Goal: Information Seeking & Learning: Learn about a topic

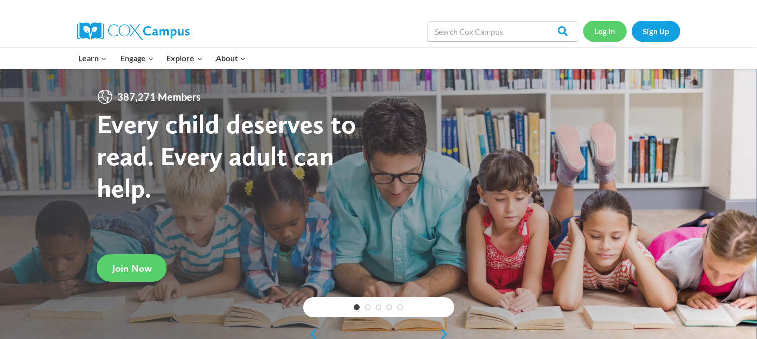
click at [600, 26] on link "Log In" at bounding box center [605, 31] width 44 height 21
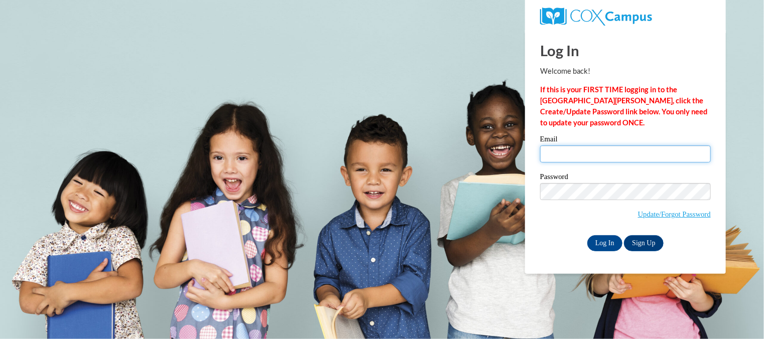
click at [601, 160] on input "Email" at bounding box center [625, 154] width 171 height 17
type input "[EMAIL_ADDRESS][DOMAIN_NAME]"
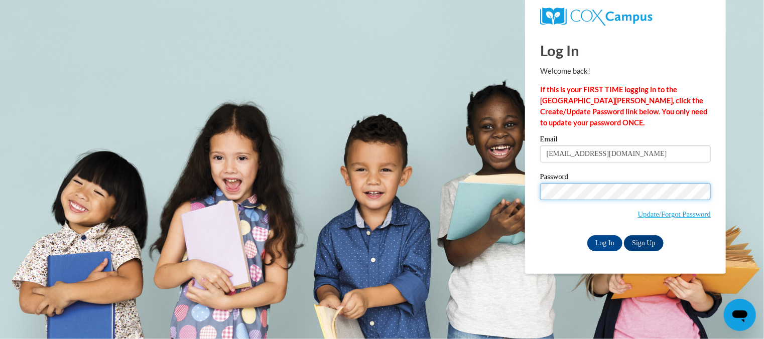
click at [587, 235] on input "Log In" at bounding box center [604, 243] width 35 height 16
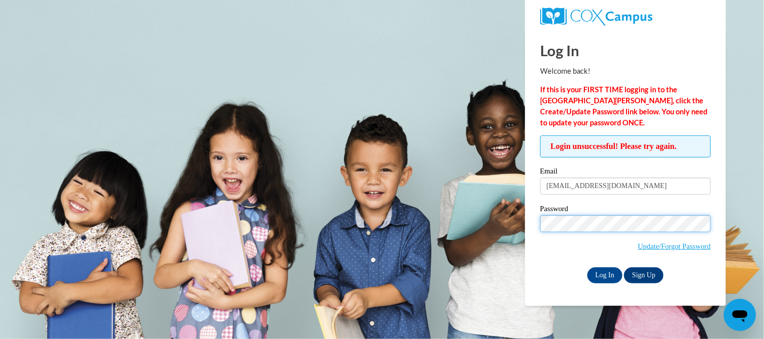
click at [587, 268] on input "Log In" at bounding box center [604, 276] width 35 height 16
click at [665, 251] on span "Update/Forgot Password" at bounding box center [674, 246] width 73 height 11
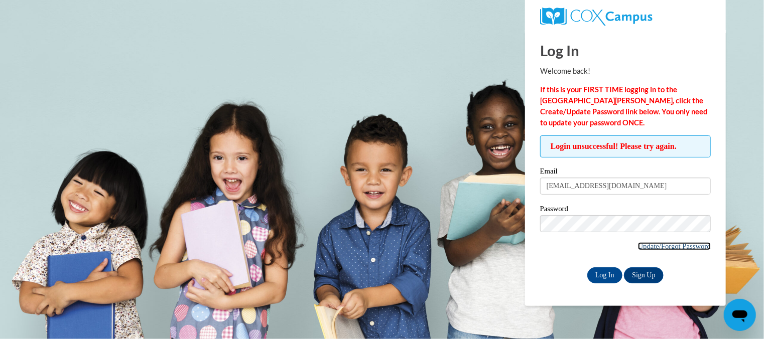
click at [665, 247] on link "Update/Forgot Password" at bounding box center [674, 247] width 73 height 8
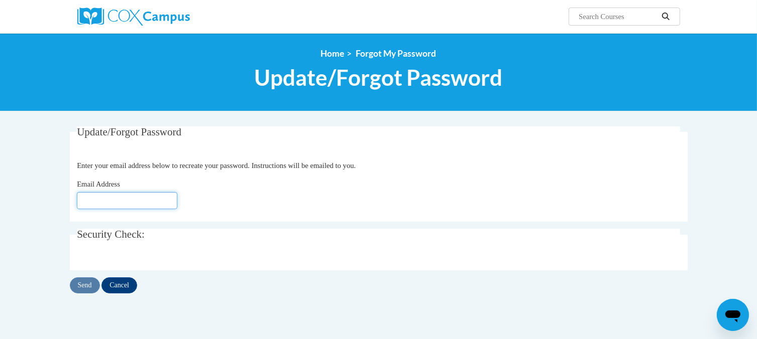
click at [158, 205] on input "Email Address" at bounding box center [127, 200] width 100 height 17
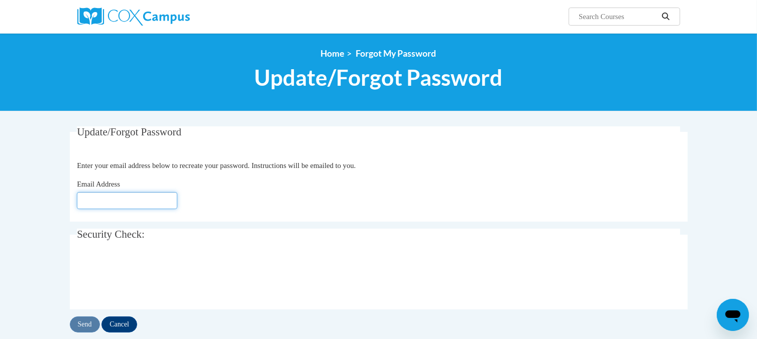
type input "[EMAIL_ADDRESS][DOMAIN_NAME]"
click at [90, 321] on input "Send" at bounding box center [85, 325] width 30 height 16
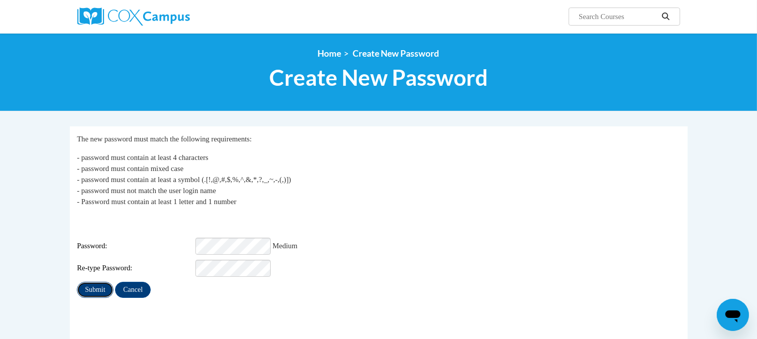
click at [108, 283] on input "Submit" at bounding box center [95, 290] width 36 height 16
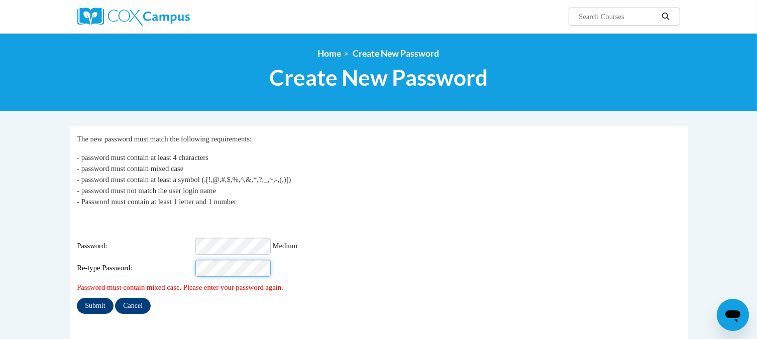
click at [77, 298] on input "Submit" at bounding box center [95, 306] width 36 height 16
click at [99, 298] on input "Submit" at bounding box center [95, 306] width 36 height 16
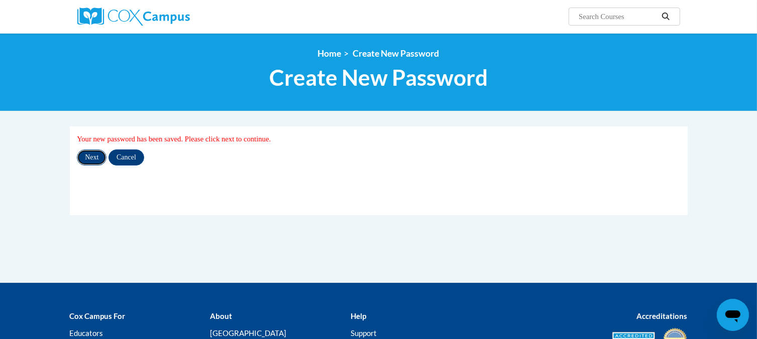
click at [90, 158] on input "Next" at bounding box center [92, 158] width 30 height 16
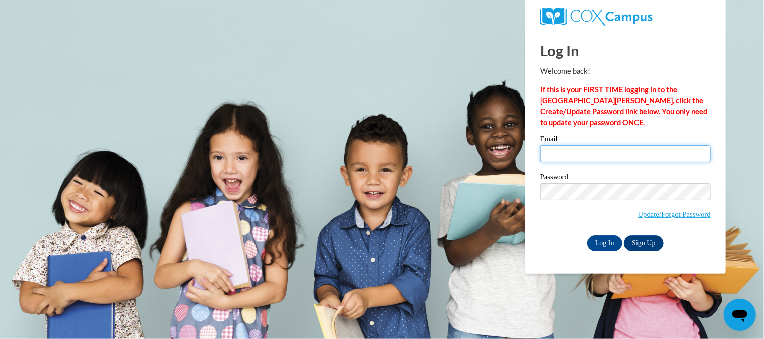
click at [604, 151] on input "Email" at bounding box center [625, 154] width 171 height 17
type input "mscriver@christstjohns.org"
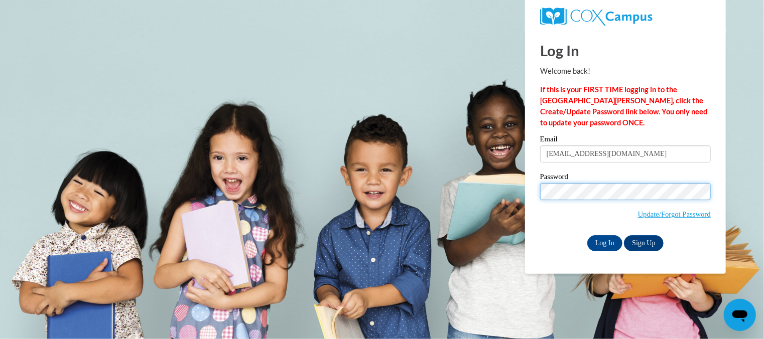
click at [587, 235] on input "Log In" at bounding box center [604, 243] width 35 height 16
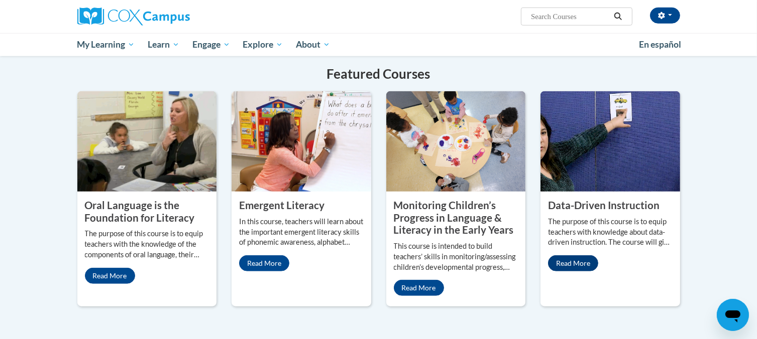
scroll to position [816, 0]
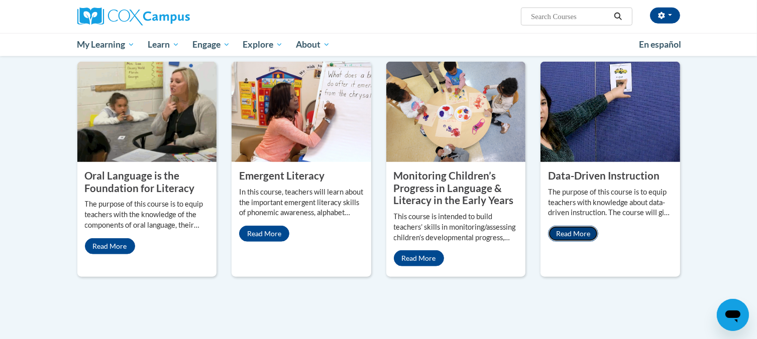
click at [577, 226] on link "Read More" at bounding box center [573, 234] width 50 height 16
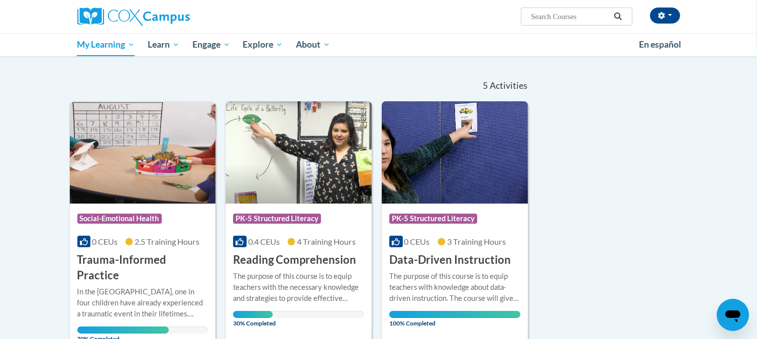
scroll to position [79, 0]
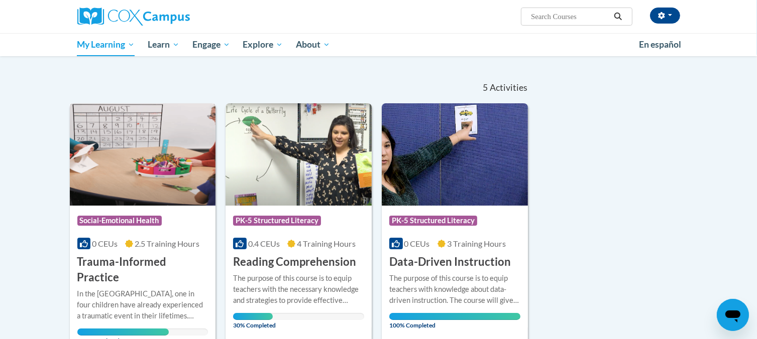
click at [137, 226] on span "Social-Emotional Health" at bounding box center [120, 222] width 87 height 13
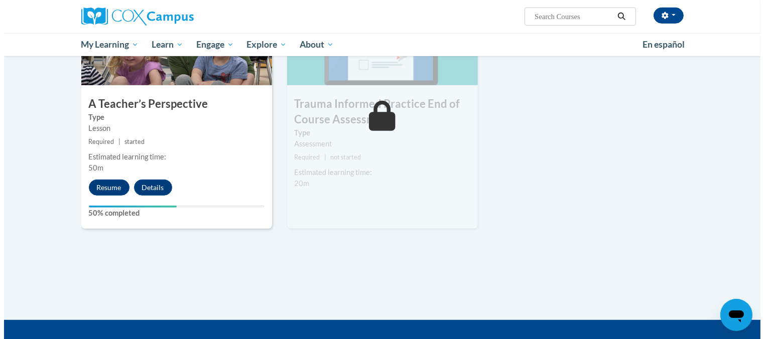
scroll to position [555, 0]
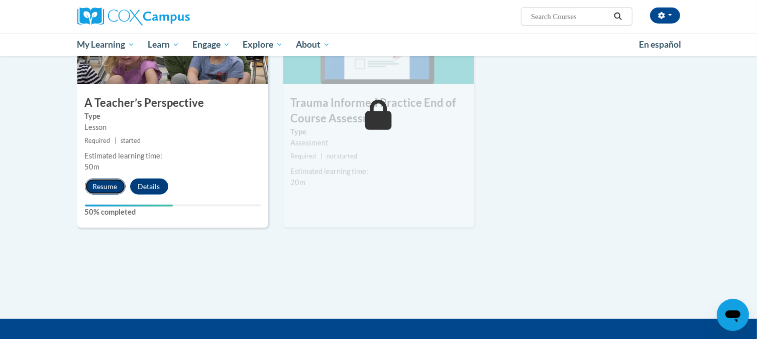
click at [110, 185] on button "Resume" at bounding box center [105, 187] width 41 height 16
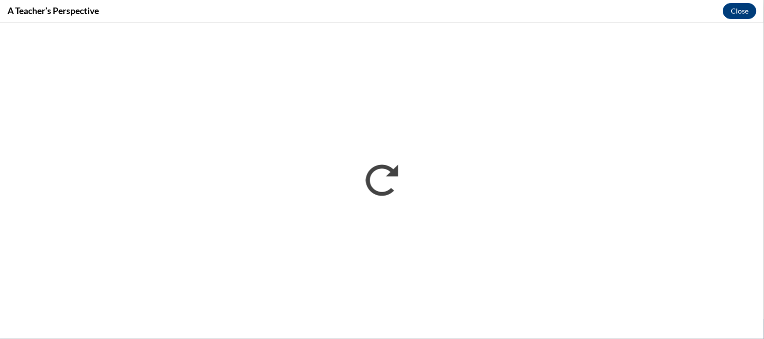
scroll to position [0, 0]
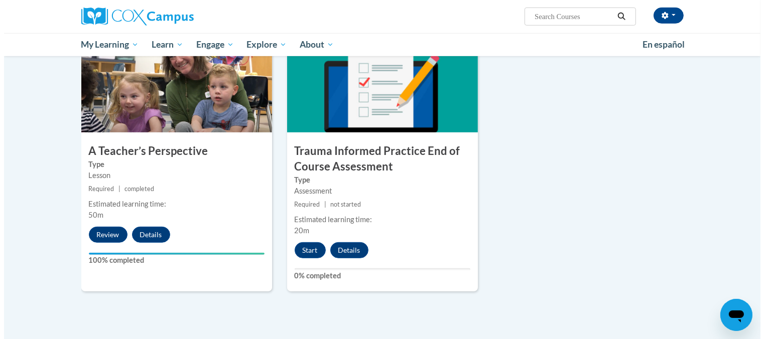
scroll to position [506, 0]
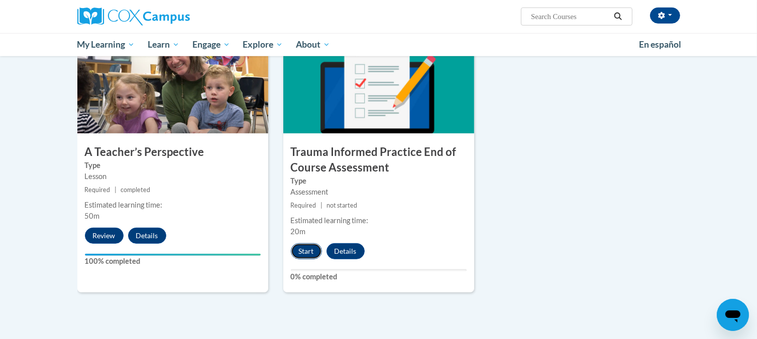
click at [308, 252] on button "Start" at bounding box center [306, 252] width 31 height 16
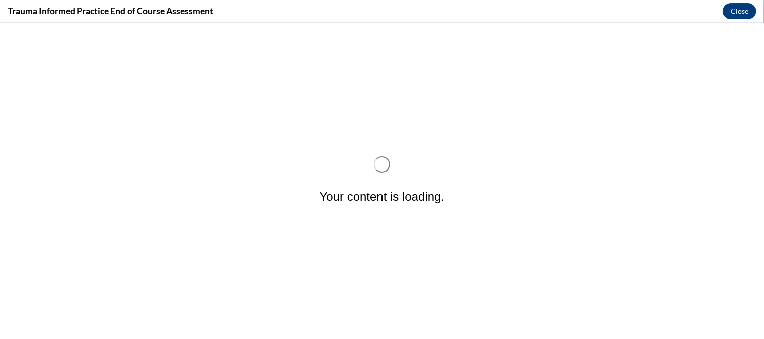
scroll to position [0, 0]
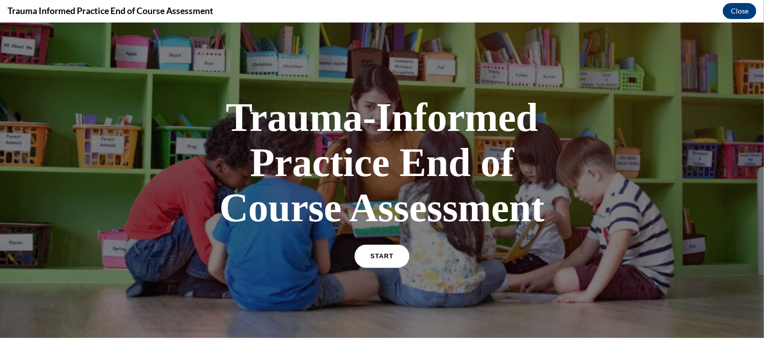
click at [378, 261] on link "START" at bounding box center [381, 256] width 55 height 23
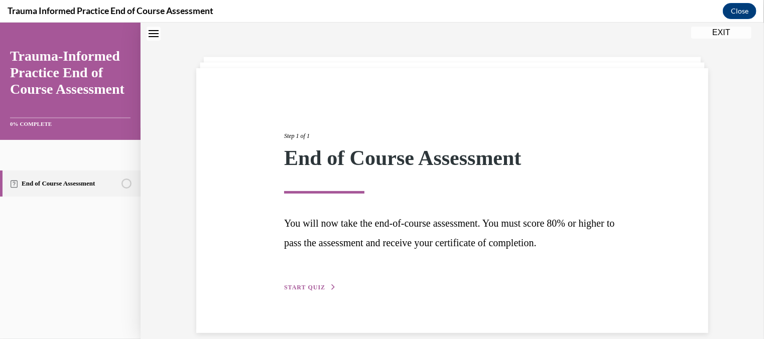
scroll to position [44, 0]
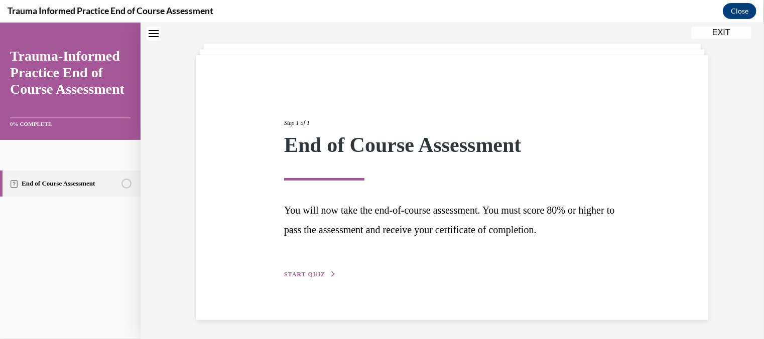
click at [312, 272] on span "START QUIZ" at bounding box center [304, 274] width 41 height 7
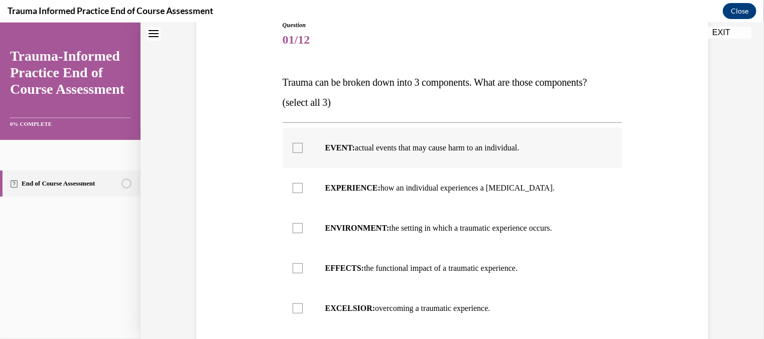
scroll to position [133, 0]
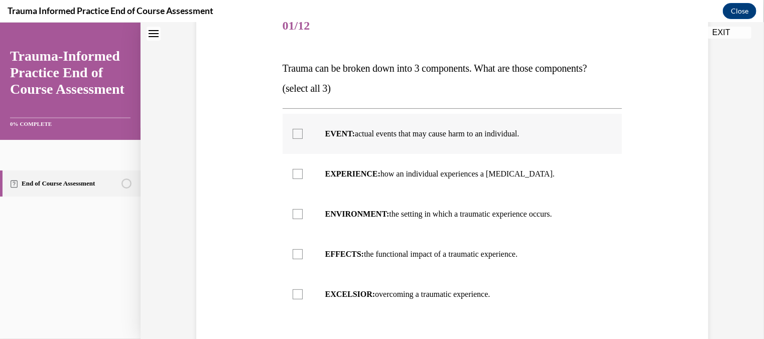
click at [293, 136] on div at bounding box center [298, 134] width 10 height 10
click at [293, 136] on input "EVENT: actual events that may cause harm to an individual." at bounding box center [298, 134] width 10 height 10
checkbox input "true"
click at [295, 173] on div at bounding box center [298, 174] width 10 height 10
click at [295, 173] on input "EXPERIENCE: how an individual experiences a stressor." at bounding box center [298, 174] width 10 height 10
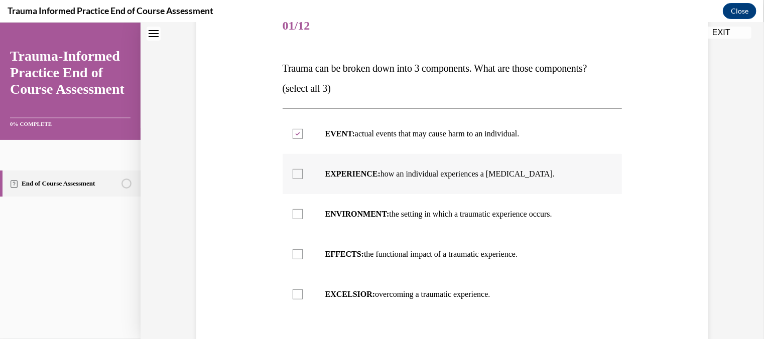
checkbox input "true"
click at [296, 216] on div at bounding box center [298, 214] width 10 height 10
click at [296, 216] on input "ENVIRONMENT: the setting in which a traumatic experience occurs." at bounding box center [298, 214] width 10 height 10
checkbox input "true"
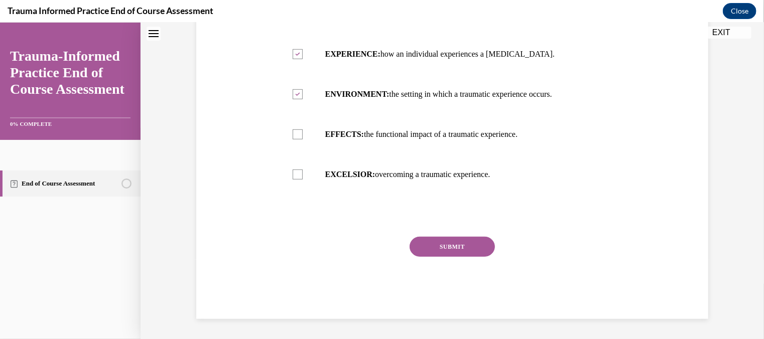
click at [459, 255] on button "SUBMIT" at bounding box center [452, 246] width 85 height 20
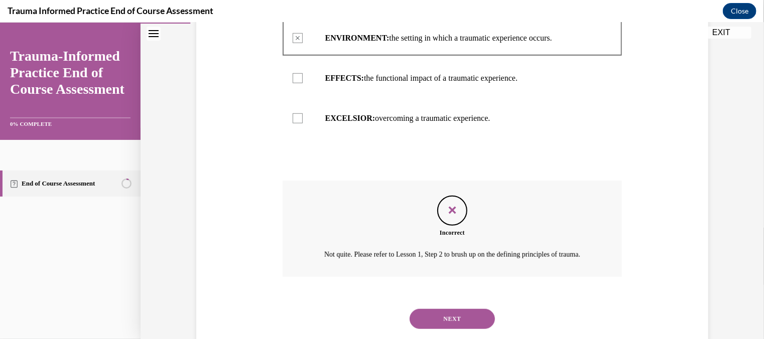
scroll to position [311, 0]
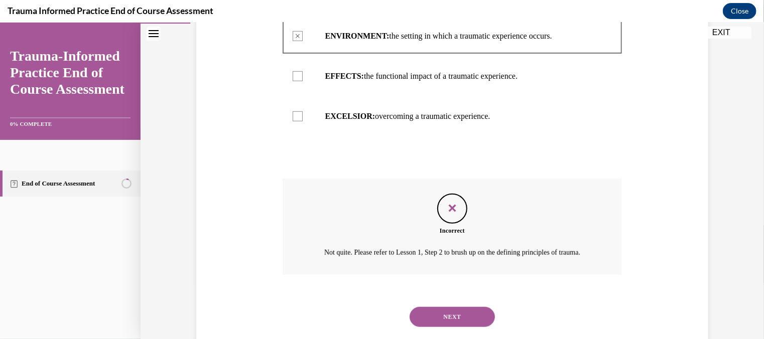
click at [293, 77] on div at bounding box center [298, 76] width 10 height 10
click at [448, 320] on button "NEXT" at bounding box center [452, 317] width 85 height 20
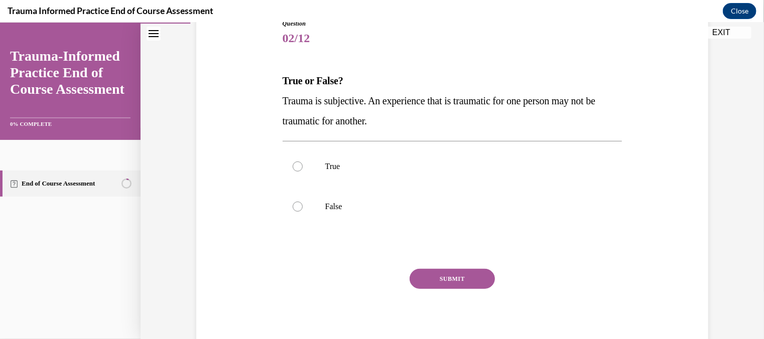
scroll to position [121, 0]
click at [287, 167] on label "True" at bounding box center [453, 166] width 340 height 40
click at [293, 167] on input "True" at bounding box center [298, 166] width 10 height 10
radio input "true"
click at [465, 287] on button "SUBMIT" at bounding box center [452, 279] width 85 height 20
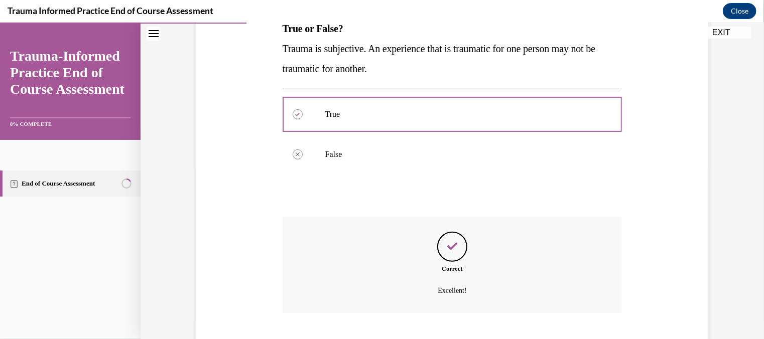
scroll to position [233, 0]
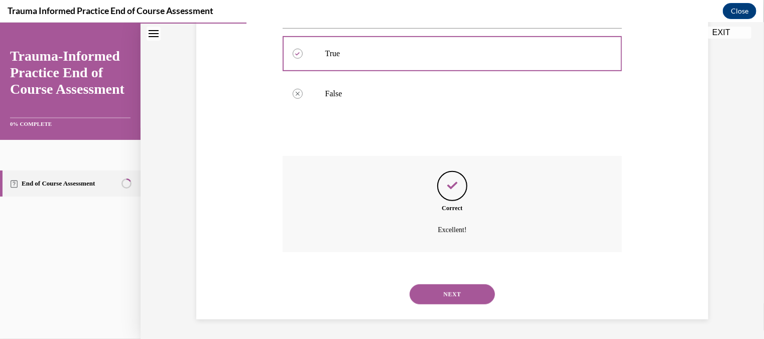
click at [464, 290] on button "NEXT" at bounding box center [452, 294] width 85 height 20
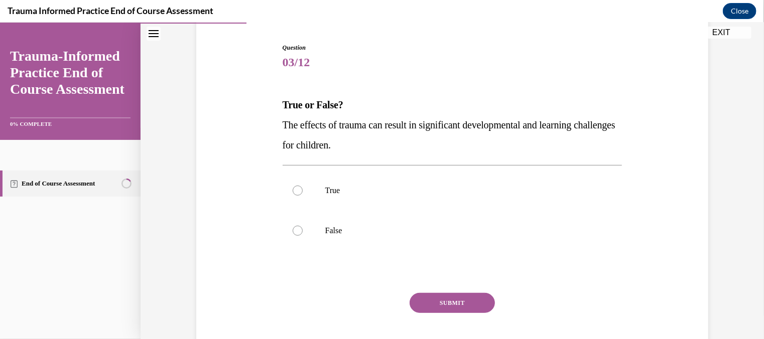
scroll to position [96, 0]
click at [293, 192] on div at bounding box center [298, 190] width 10 height 10
click at [293, 192] on input "True" at bounding box center [298, 190] width 10 height 10
radio input "true"
click at [459, 302] on button "SUBMIT" at bounding box center [452, 303] width 85 height 20
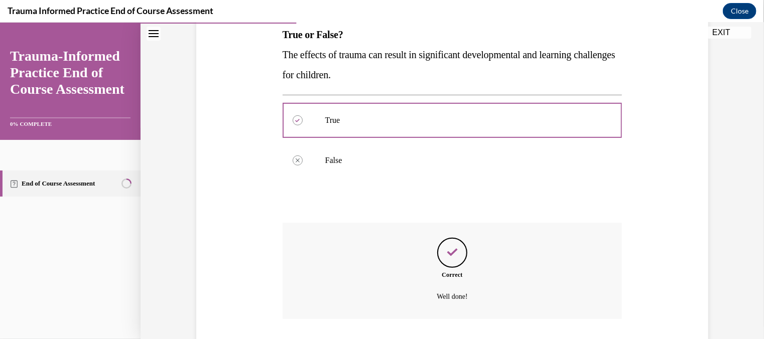
scroll to position [233, 0]
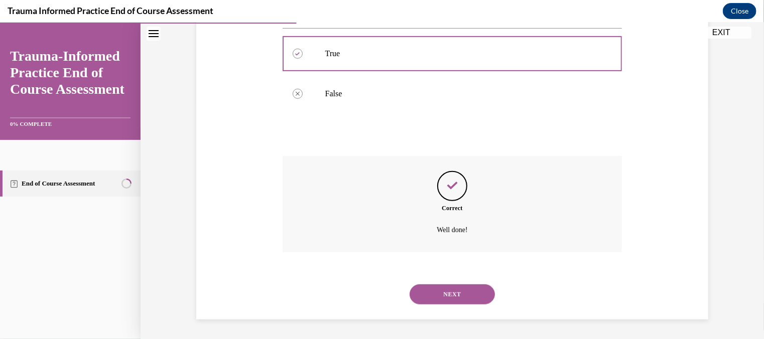
click at [453, 286] on button "NEXT" at bounding box center [452, 294] width 85 height 20
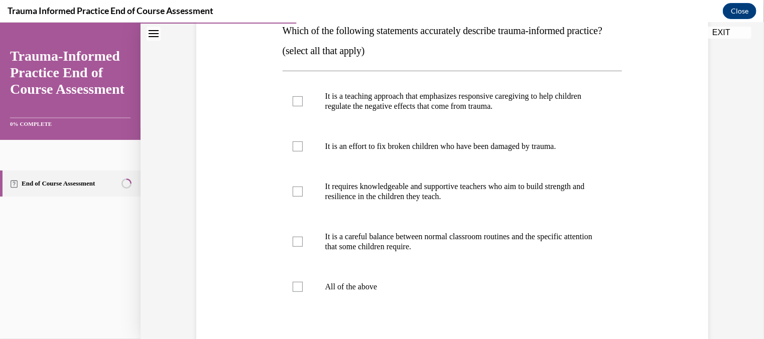
scroll to position [170, 0]
click at [295, 106] on div at bounding box center [298, 101] width 10 height 10
click at [295, 106] on input "It is a teaching approach that emphasizes responsive caregiving to help childre…" at bounding box center [298, 101] width 10 height 10
checkbox input "true"
click at [293, 247] on div at bounding box center [298, 242] width 10 height 10
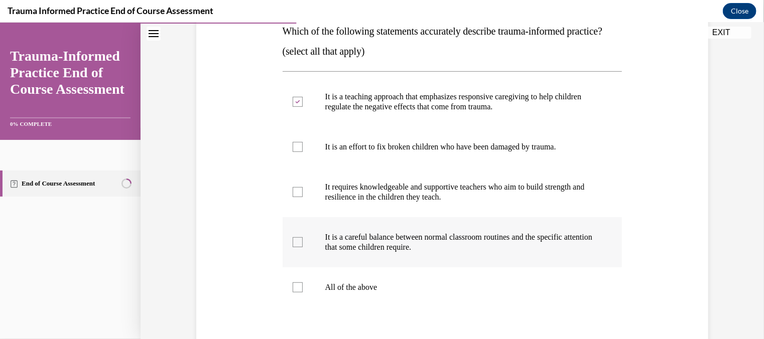
click at [293, 247] on input "It is a careful balance between normal classroom routines and the specific atte…" at bounding box center [298, 242] width 10 height 10
checkbox input "true"
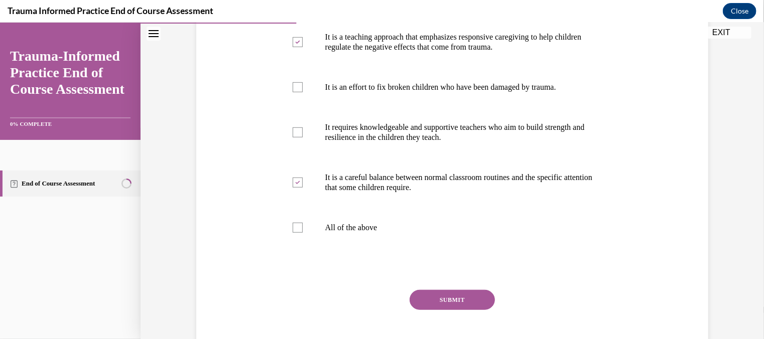
scroll to position [241, 0]
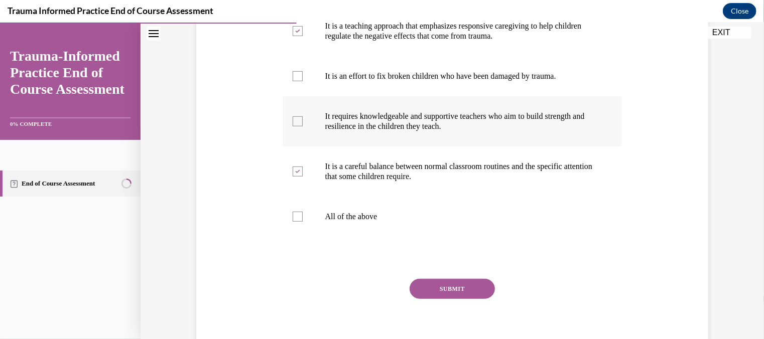
click at [293, 126] on div at bounding box center [298, 121] width 10 height 10
click at [293, 126] on input "It requires knowledgeable and supportive teachers who aim to build strength and…" at bounding box center [298, 121] width 10 height 10
checkbox input "true"
click at [443, 299] on button "SUBMIT" at bounding box center [452, 289] width 85 height 20
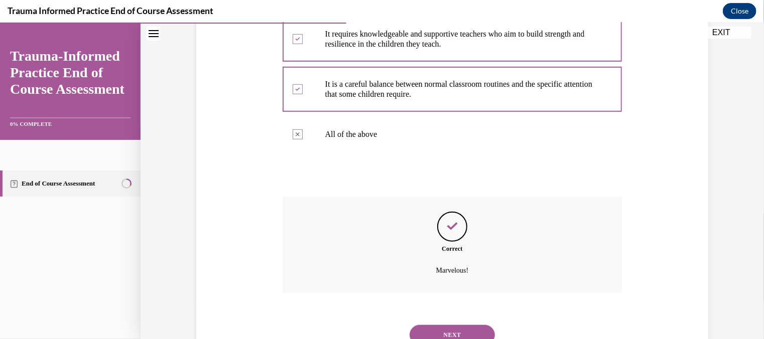
scroll to position [384, 0]
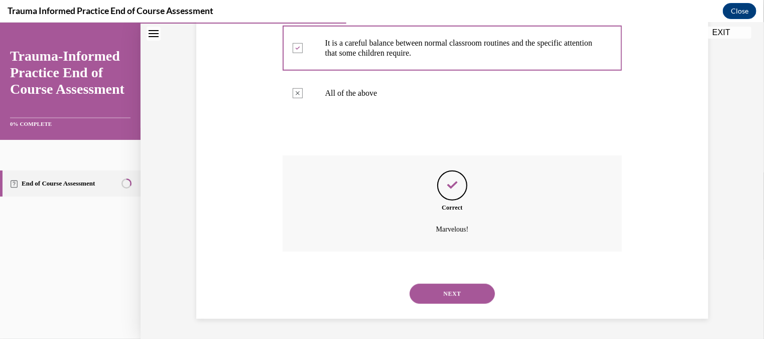
click at [444, 301] on button "NEXT" at bounding box center [452, 294] width 85 height 20
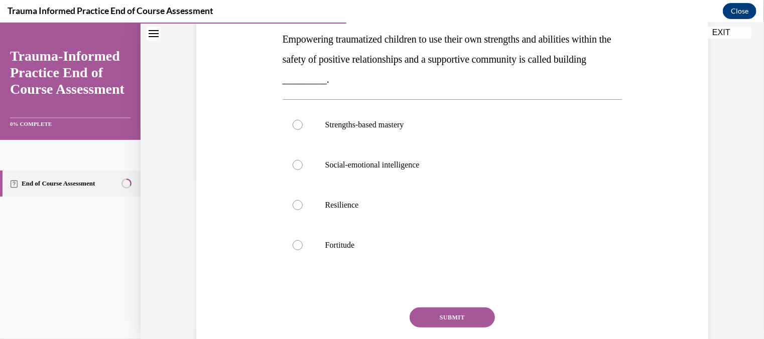
scroll to position [162, 0]
click at [293, 206] on div at bounding box center [298, 205] width 10 height 10
click at [293, 206] on input "Resilience" at bounding box center [298, 205] width 10 height 10
radio input "true"
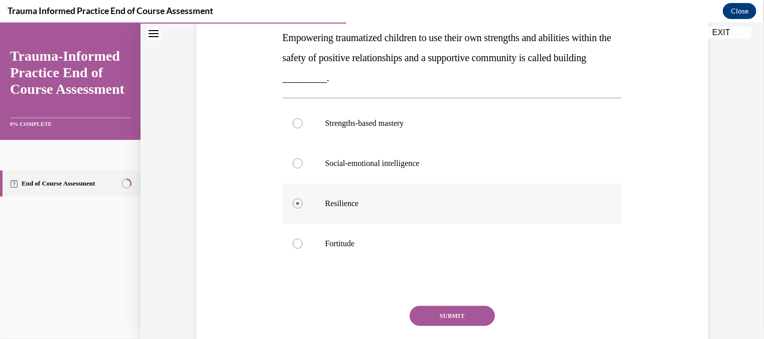
scroll to position [164, 0]
click at [439, 316] on button "SUBMIT" at bounding box center [452, 315] width 85 height 20
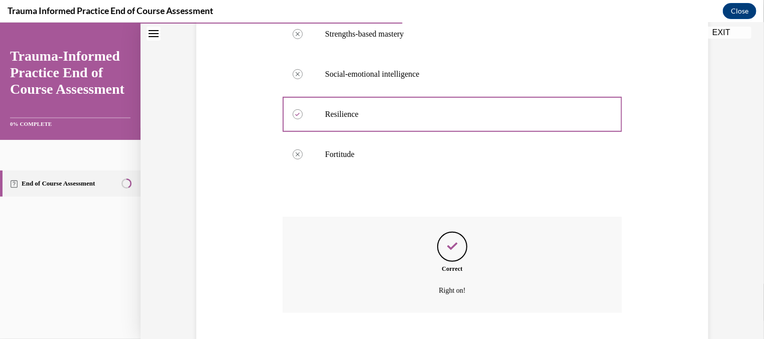
scroll to position [314, 0]
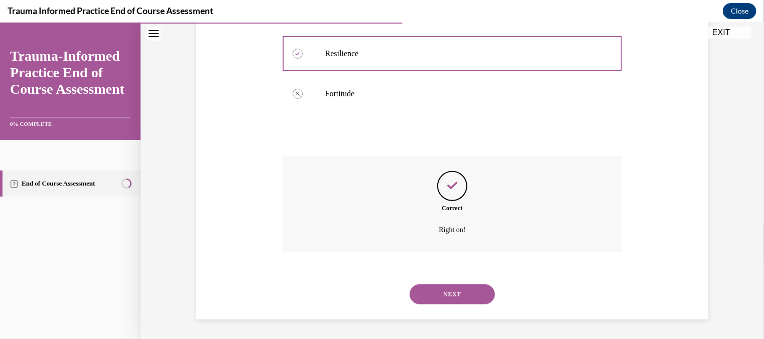
click at [446, 292] on button "NEXT" at bounding box center [452, 294] width 85 height 20
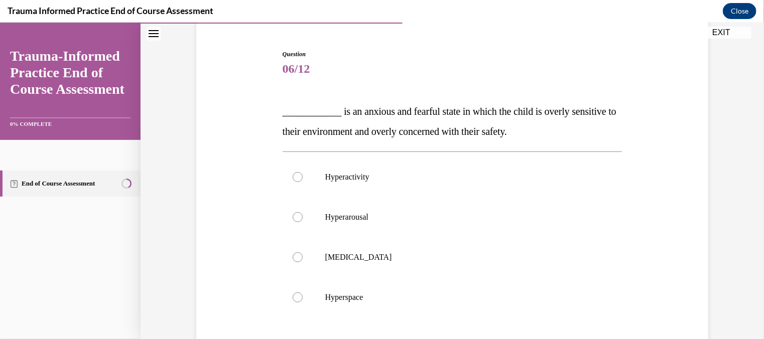
scroll to position [92, 0]
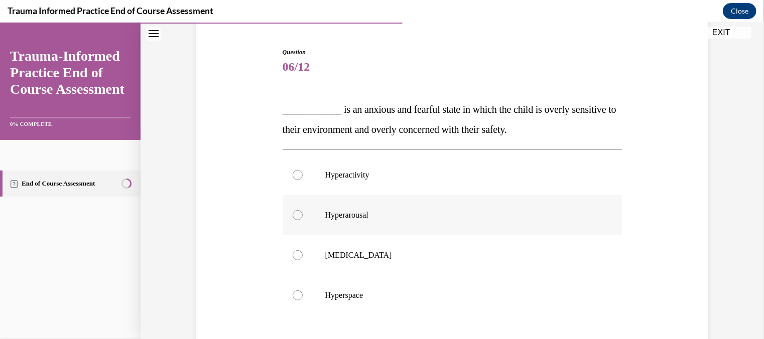
click at [293, 214] on div at bounding box center [298, 215] width 10 height 10
click at [293, 214] on input "Hyperarousal" at bounding box center [298, 215] width 10 height 10
radio input "true"
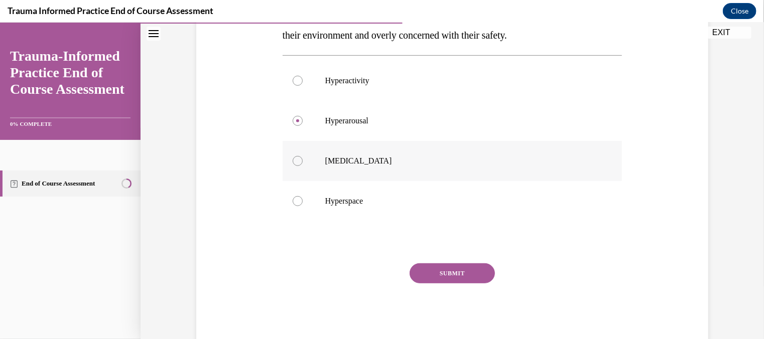
click at [443, 272] on button "SUBMIT" at bounding box center [452, 273] width 85 height 20
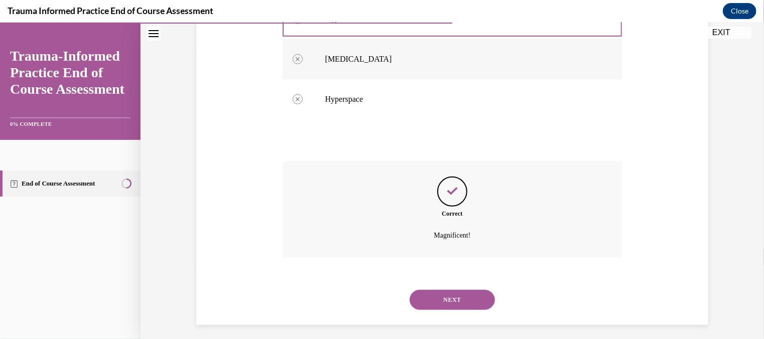
scroll to position [294, 0]
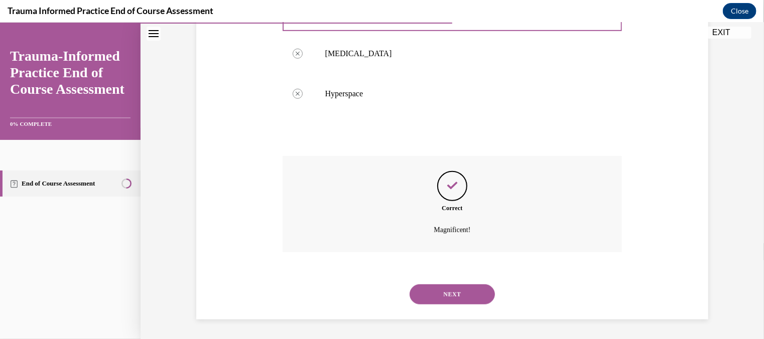
click at [438, 294] on button "NEXT" at bounding box center [452, 294] width 85 height 20
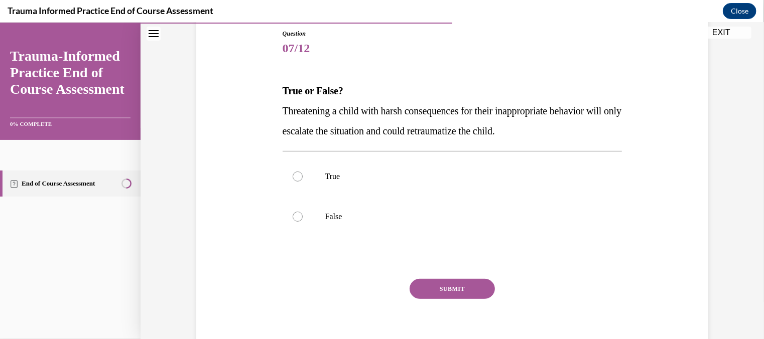
scroll to position [110, 0]
click at [296, 172] on div at bounding box center [298, 176] width 10 height 10
click at [296, 172] on input "True" at bounding box center [298, 176] width 10 height 10
radio input "true"
click at [447, 291] on button "SUBMIT" at bounding box center [452, 289] width 85 height 20
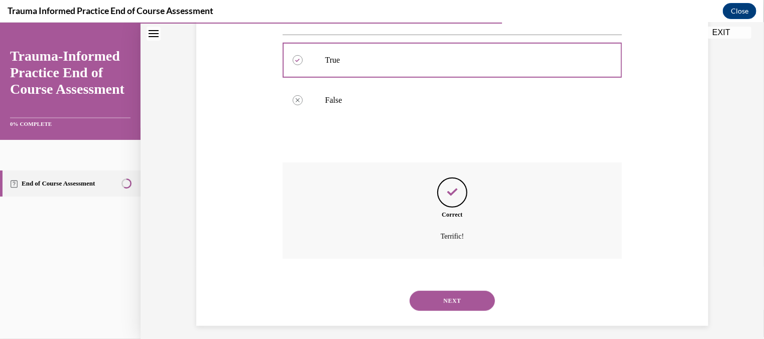
scroll to position [233, 0]
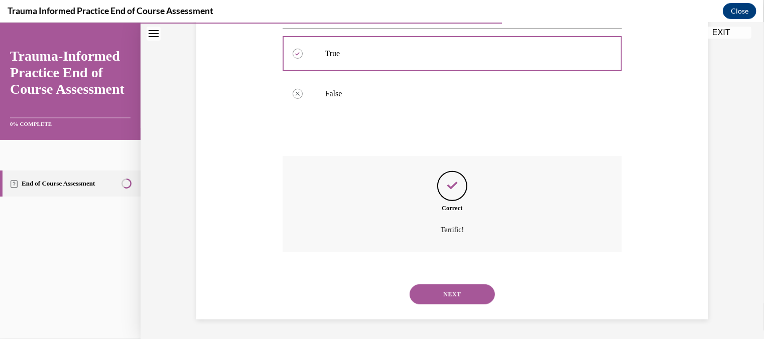
click at [447, 291] on button "NEXT" at bounding box center [452, 294] width 85 height 20
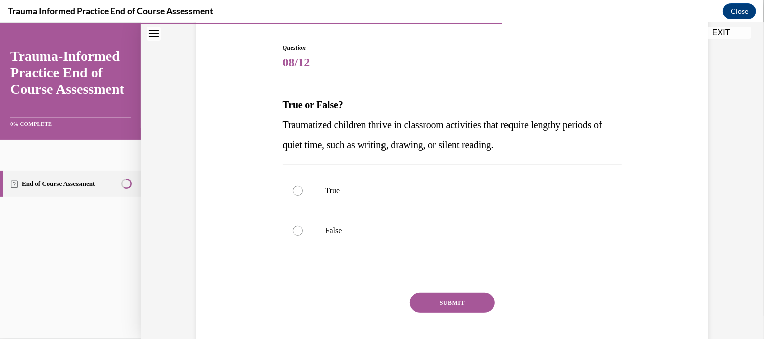
scroll to position [102, 0]
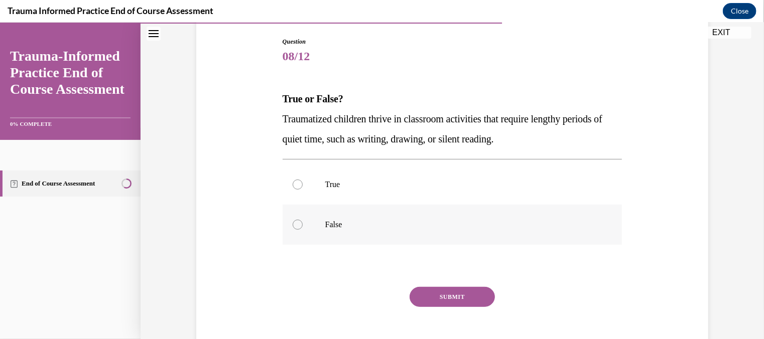
click at [293, 224] on div at bounding box center [298, 224] width 10 height 10
click at [293, 224] on input "False" at bounding box center [298, 224] width 10 height 10
radio input "true"
click at [440, 292] on button "SUBMIT" at bounding box center [452, 297] width 85 height 20
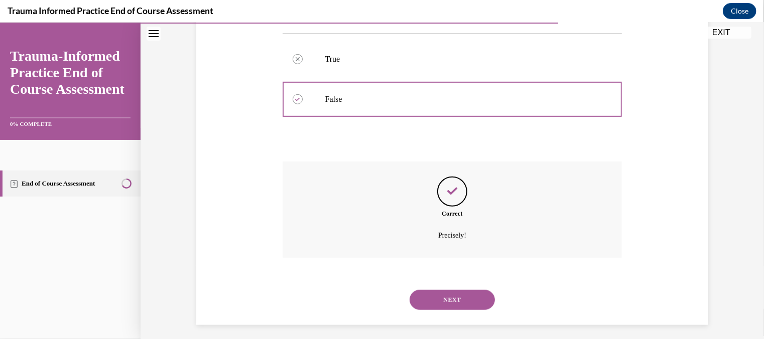
scroll to position [233, 0]
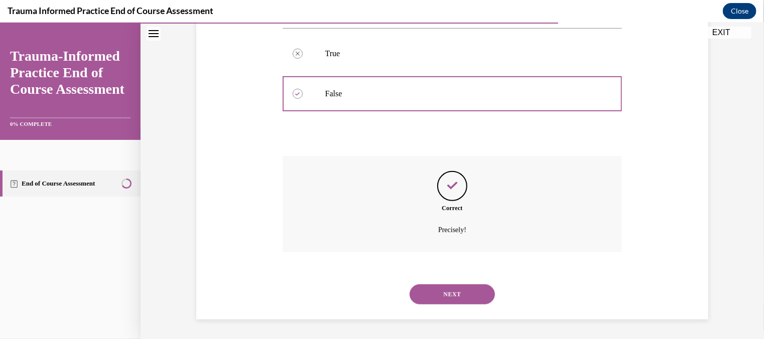
click at [440, 292] on button "NEXT" at bounding box center [452, 294] width 85 height 20
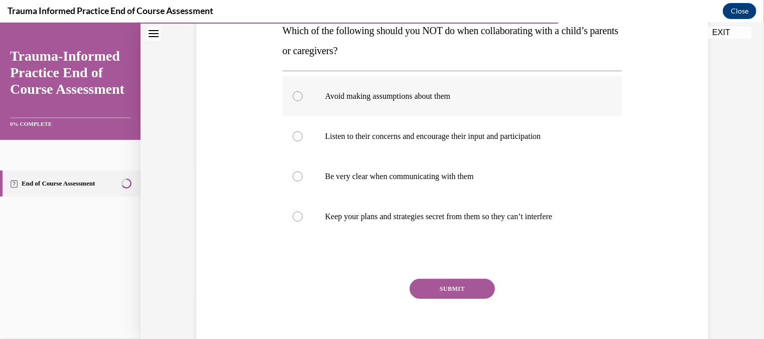
scroll to position [172, 0]
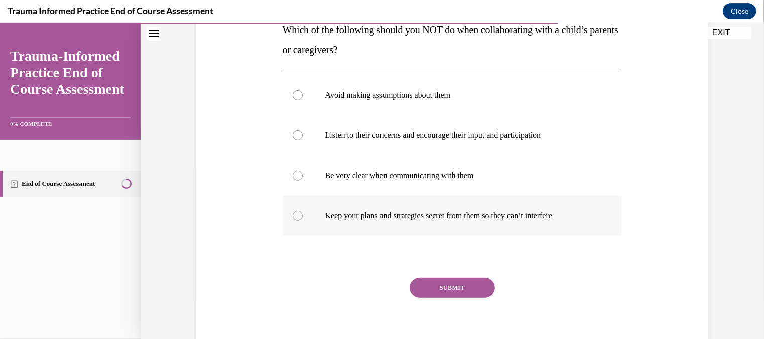
click at [294, 217] on div at bounding box center [298, 215] width 10 height 10
click at [294, 217] on input "Keep your plans and strategies secret from them so they can’t interfere" at bounding box center [298, 215] width 10 height 10
radio input "true"
click at [458, 287] on button "SUBMIT" at bounding box center [452, 288] width 85 height 20
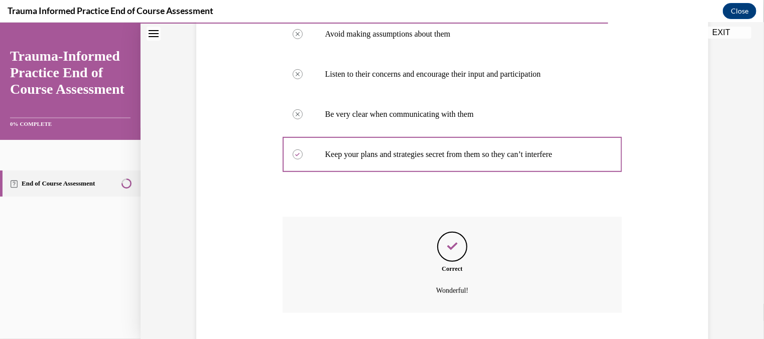
scroll to position [294, 0]
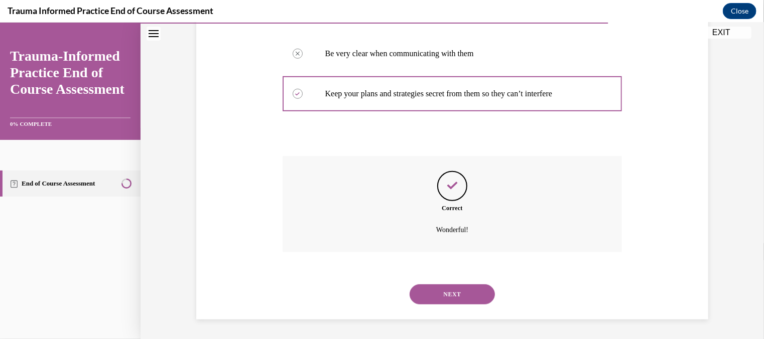
click at [447, 294] on button "NEXT" at bounding box center [452, 294] width 85 height 20
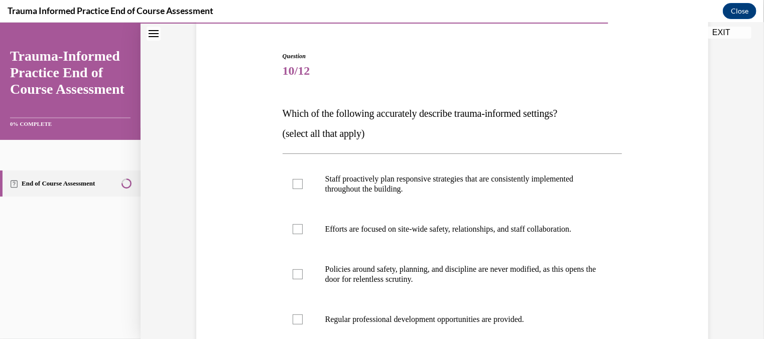
scroll to position [90, 0]
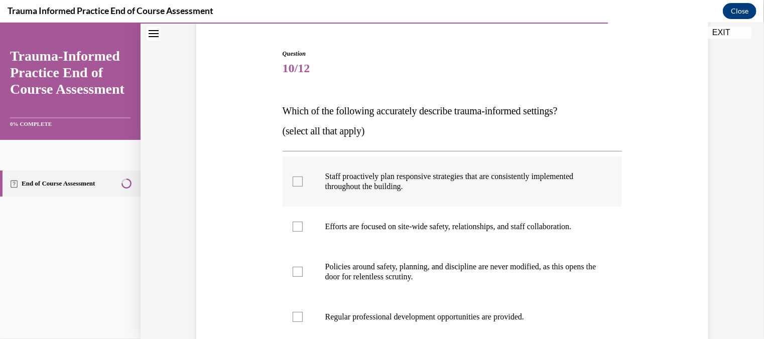
click at [293, 180] on div at bounding box center [298, 181] width 10 height 10
click at [293, 180] on input "Staff proactively plan responsive strategies that are consistently implemented …" at bounding box center [298, 181] width 10 height 10
checkbox input "true"
click at [295, 223] on div at bounding box center [298, 226] width 10 height 10
click at [295, 223] on input "Efforts are focused on site-wide safety, relationships, and staff collaboration." at bounding box center [298, 226] width 10 height 10
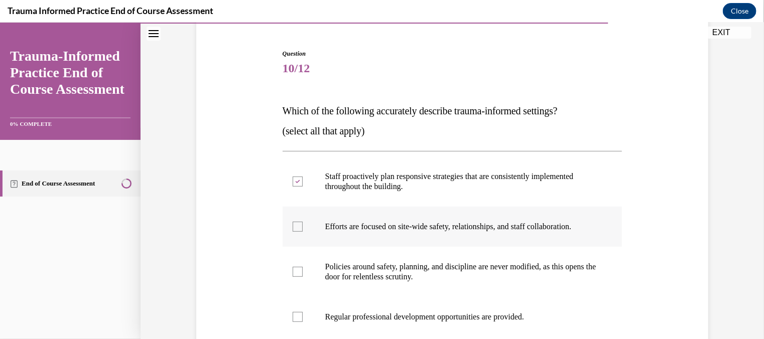
checkbox input "true"
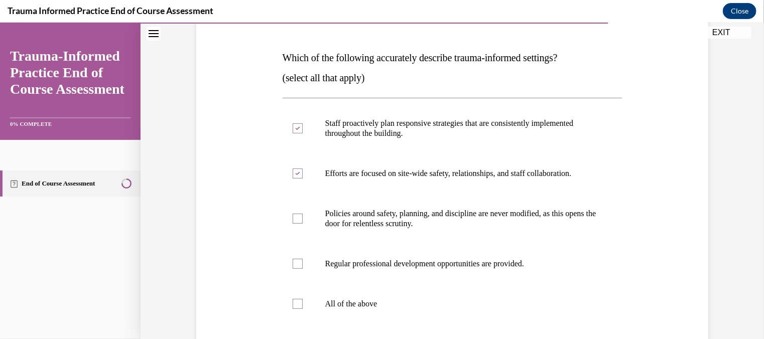
scroll to position [144, 0]
click at [293, 259] on div at bounding box center [298, 263] width 10 height 10
click at [293, 259] on input "Regular professional development opportunities are provided." at bounding box center [298, 263] width 10 height 10
checkbox input "true"
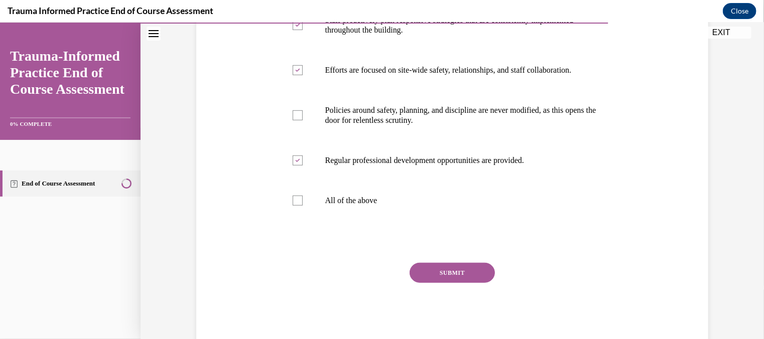
click at [438, 264] on button "SUBMIT" at bounding box center [452, 273] width 85 height 20
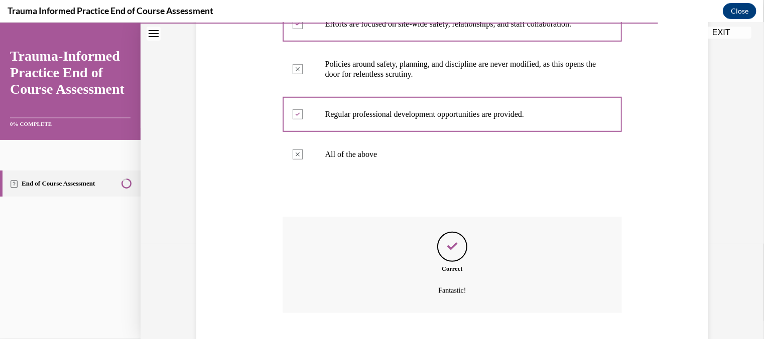
scroll to position [354, 0]
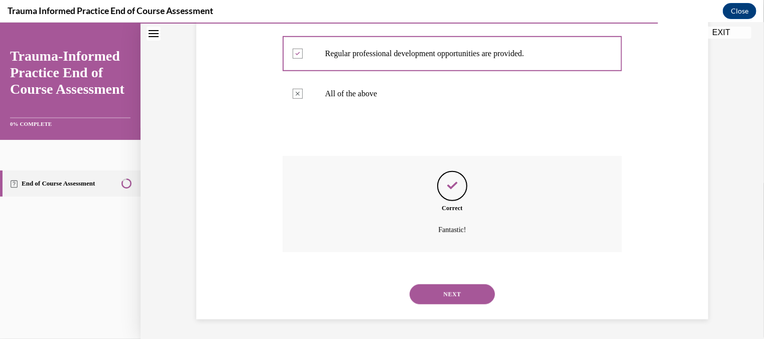
click at [448, 288] on button "NEXT" at bounding box center [452, 294] width 85 height 20
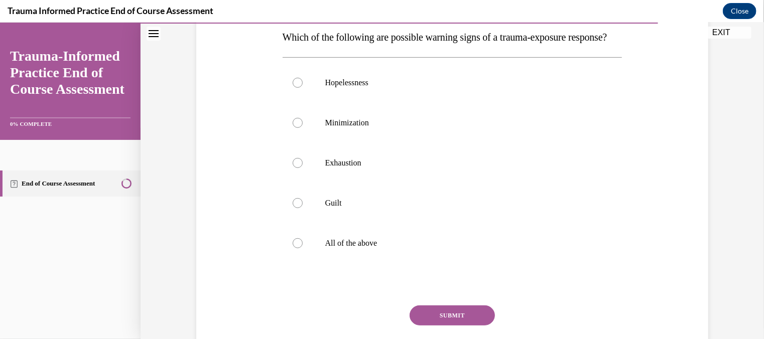
scroll to position [170, 0]
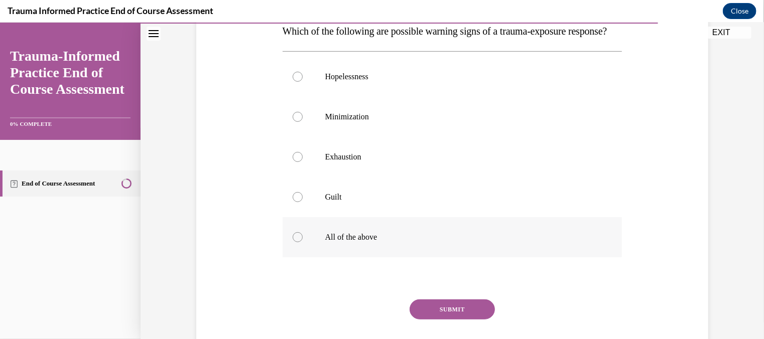
click at [296, 252] on label "All of the above" at bounding box center [453, 237] width 340 height 40
click at [296, 242] on input "All of the above" at bounding box center [298, 237] width 10 height 10
radio input "true"
click at [462, 319] on button "SUBMIT" at bounding box center [452, 309] width 85 height 20
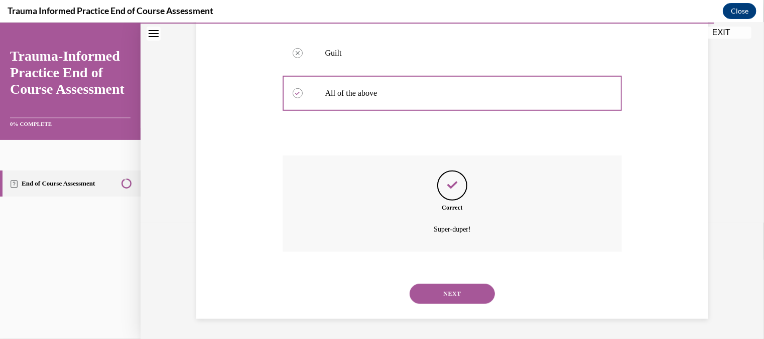
scroll to position [334, 0]
click at [458, 293] on button "NEXT" at bounding box center [452, 294] width 85 height 20
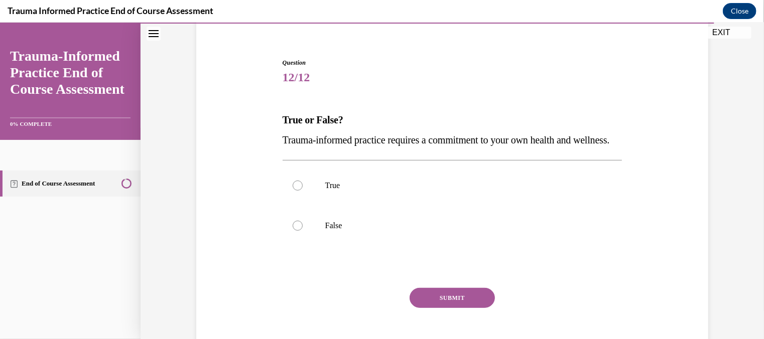
scroll to position [80, 0]
click at [294, 191] on div at bounding box center [298, 186] width 10 height 10
click at [294, 191] on input "True" at bounding box center [298, 186] width 10 height 10
radio input "true"
click at [458, 309] on button "SUBMIT" at bounding box center [452, 299] width 85 height 20
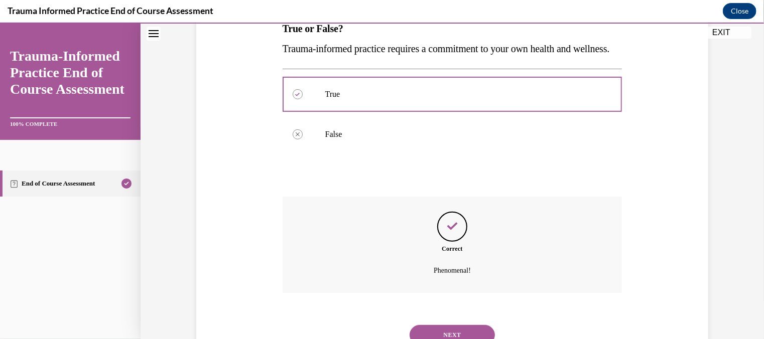
scroll to position [233, 0]
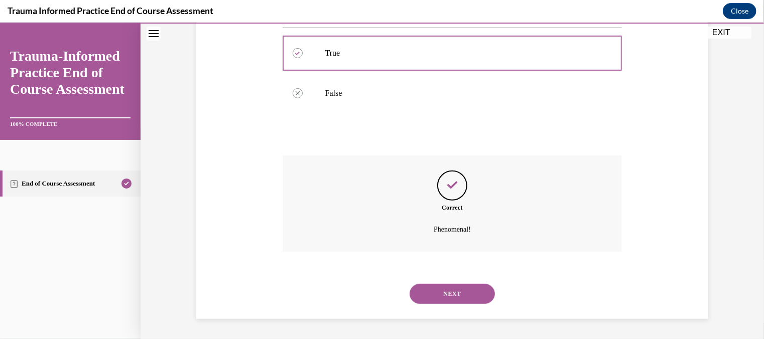
click at [457, 291] on button "NEXT" at bounding box center [452, 294] width 85 height 20
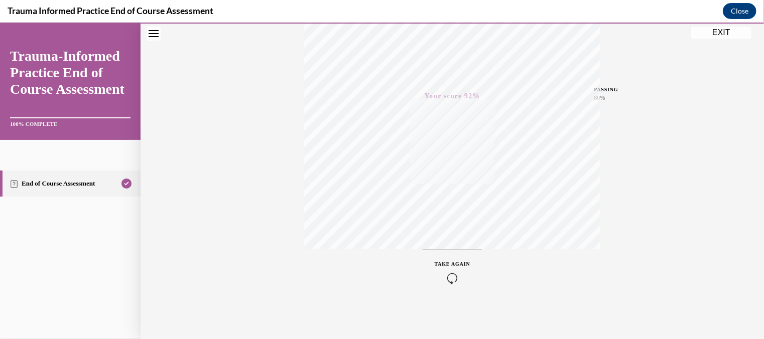
scroll to position [0, 0]
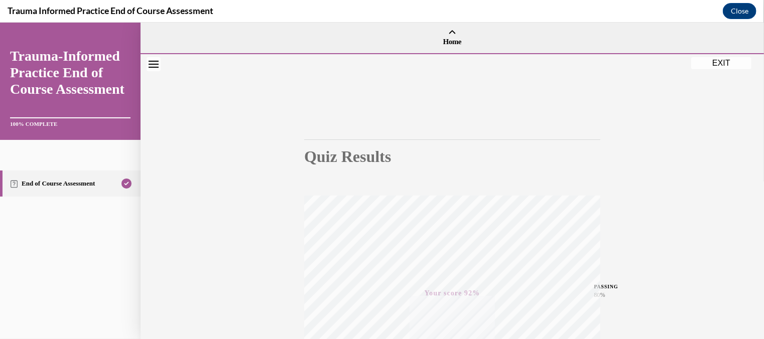
click at [721, 61] on button "EXIT" at bounding box center [721, 63] width 60 height 12
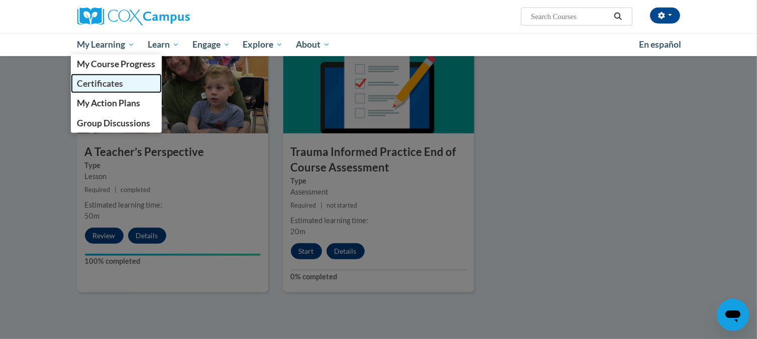
click at [110, 77] on body "Melissa Scriver (America/Chicago UTC-05:00) My Profile Inbox My Transcripts Log…" at bounding box center [378, 28] width 757 height 1068
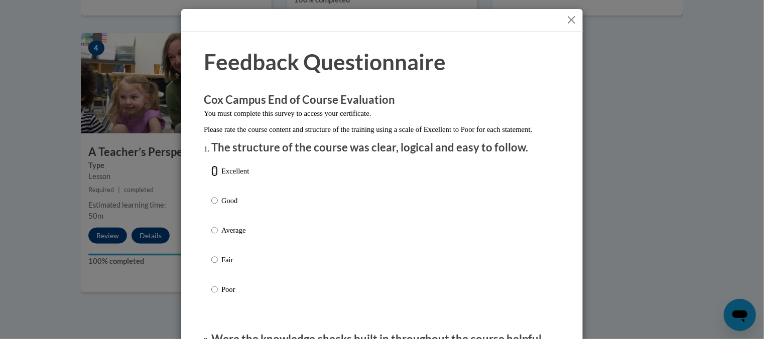
click at [214, 177] on input "Excellent" at bounding box center [214, 171] width 7 height 11
radio input "true"
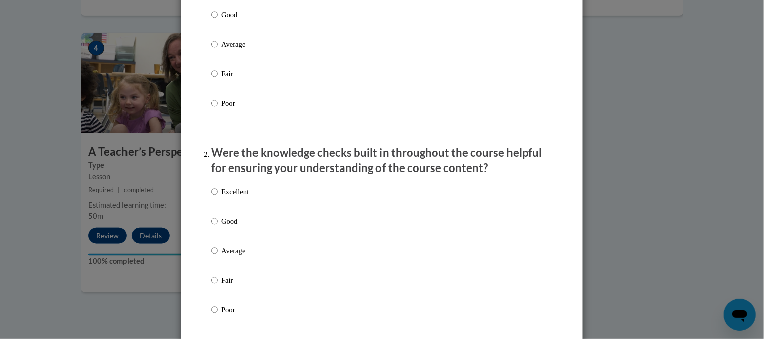
scroll to position [187, 0]
click at [211, 197] on input "Excellent" at bounding box center [214, 191] width 7 height 11
radio input "true"
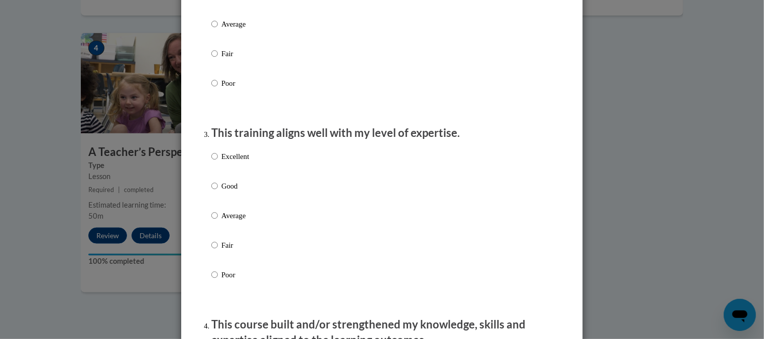
scroll to position [460, 0]
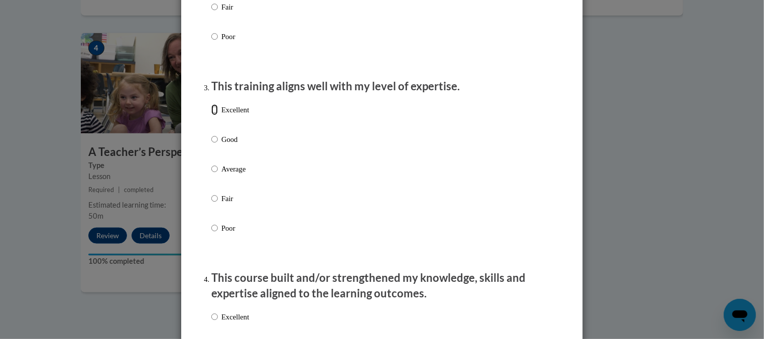
click at [211, 115] on input "Excellent" at bounding box center [214, 109] width 7 height 11
radio input "true"
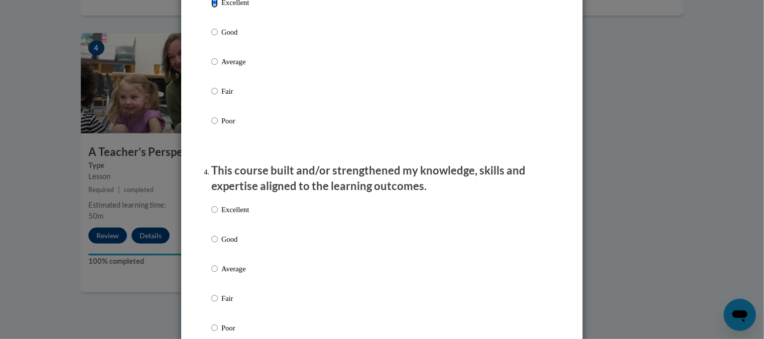
scroll to position [568, 0]
click at [211, 214] on input "Excellent" at bounding box center [214, 208] width 7 height 11
radio input "true"
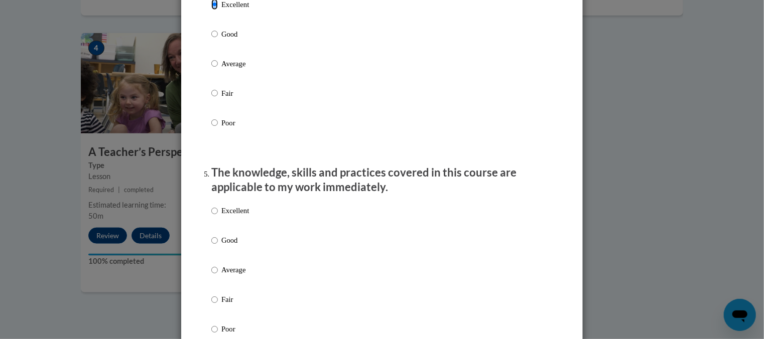
scroll to position [775, 0]
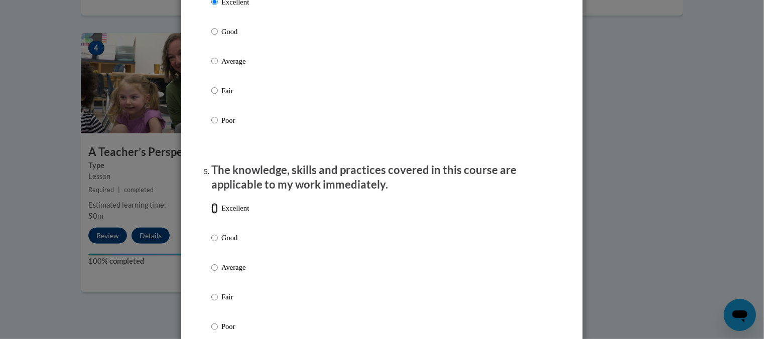
click at [211, 214] on input "Excellent" at bounding box center [214, 208] width 7 height 11
radio input "true"
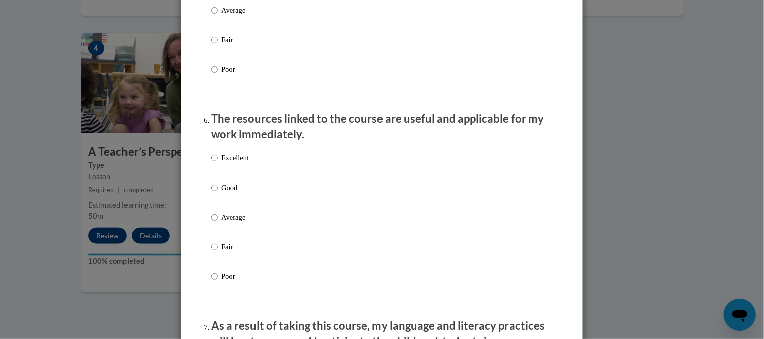
scroll to position [1034, 0]
click at [206, 164] on ol "The structure of the course was clear, logical and easy to follow. Excellent Go…" at bounding box center [382, 60] width 356 height 1908
click at [212, 163] on input "Excellent" at bounding box center [214, 157] width 7 height 11
radio input "true"
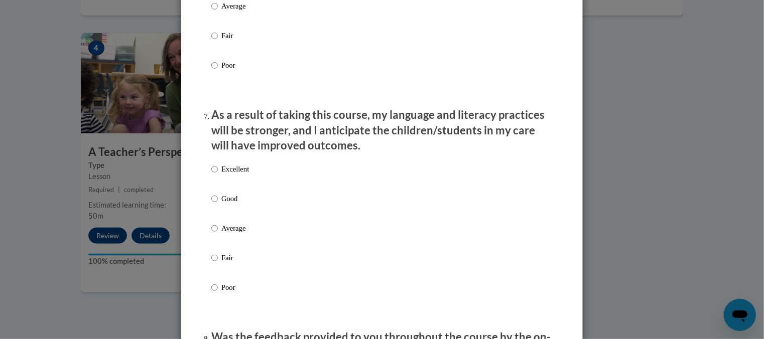
scroll to position [1246, 0]
click at [211, 173] on input "Excellent" at bounding box center [214, 167] width 7 height 11
radio input "true"
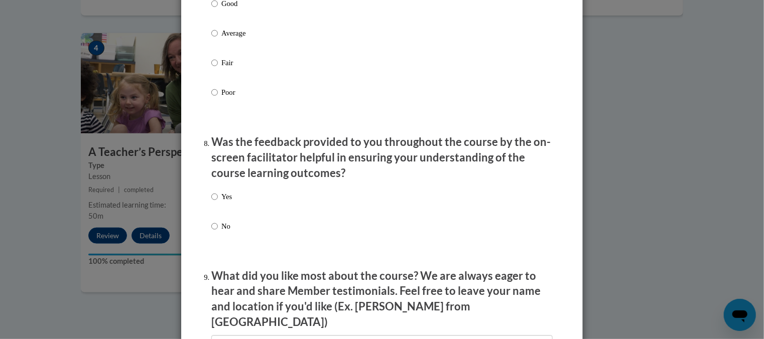
scroll to position [1441, 0]
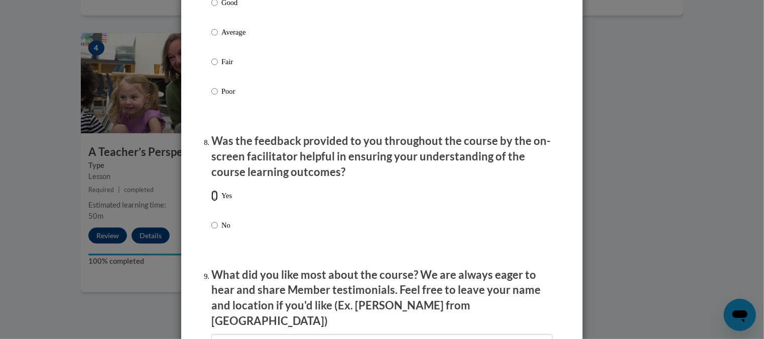
click at [211, 201] on input "Yes" at bounding box center [214, 195] width 7 height 11
radio input "true"
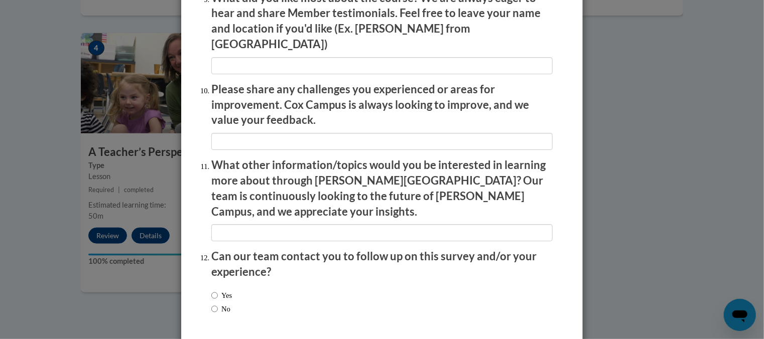
scroll to position [1751, 0]
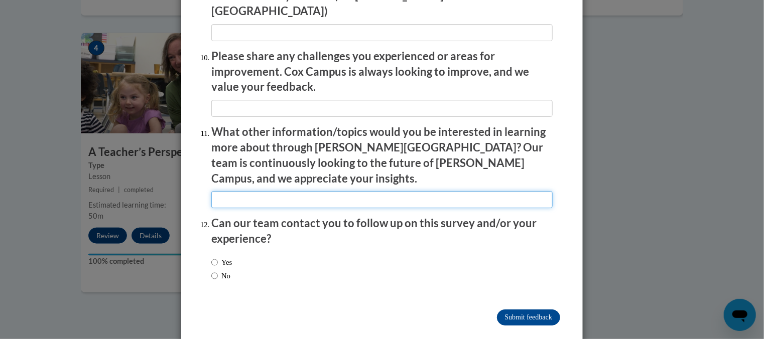
click at [321, 191] on input "textbox" at bounding box center [381, 199] width 341 height 17
type input "dyslexia"
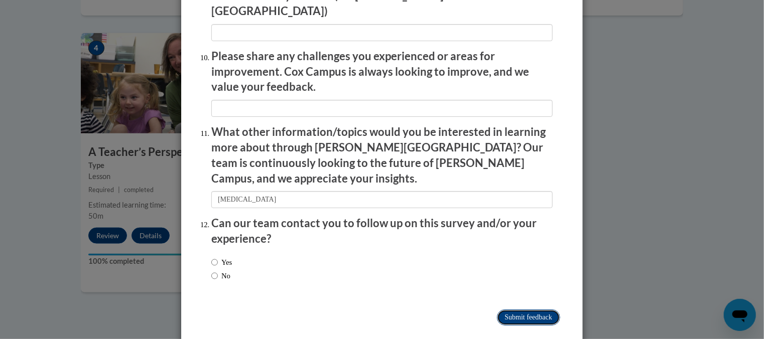
click at [511, 310] on input "Submit feedback" at bounding box center [528, 318] width 63 height 16
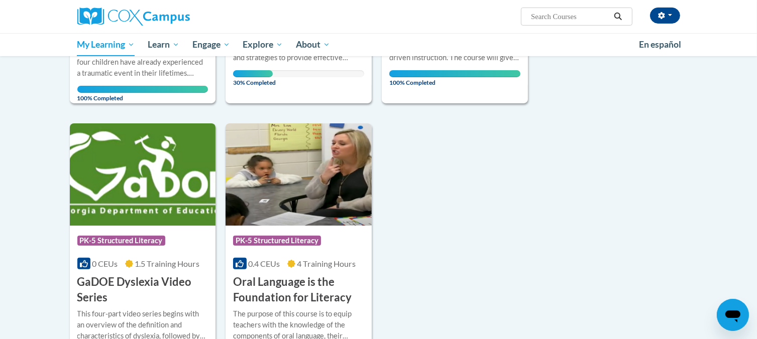
scroll to position [323, 0]
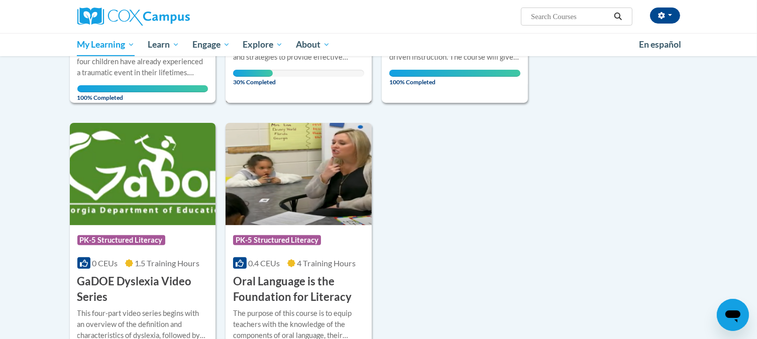
click at [247, 72] on span "30% Completed" at bounding box center [252, 78] width 39 height 16
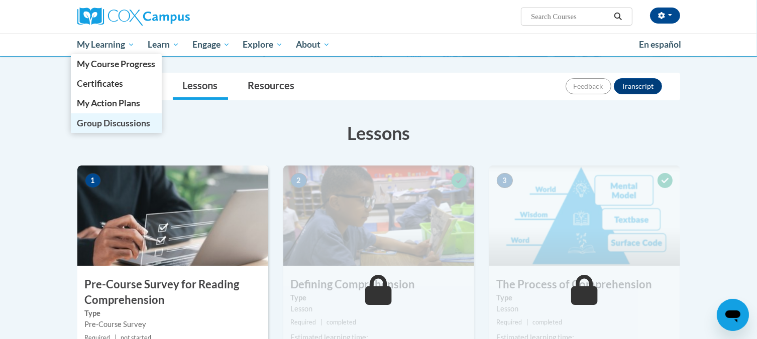
scroll to position [68, 0]
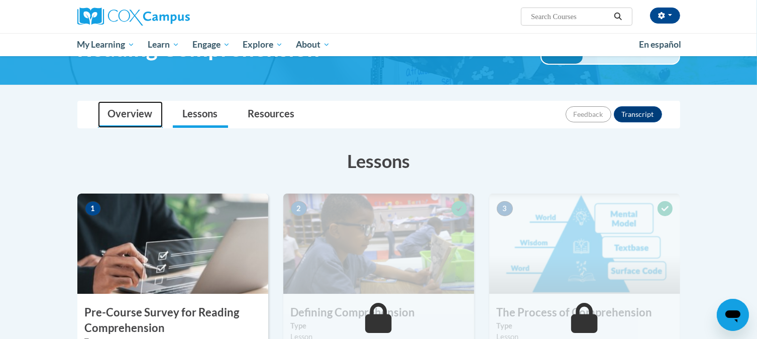
click at [114, 110] on link "Overview" at bounding box center [130, 114] width 65 height 27
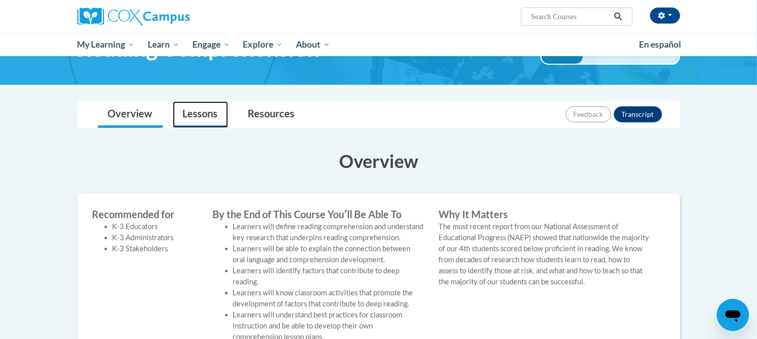
click at [194, 108] on link "Lessons" at bounding box center [200, 114] width 55 height 27
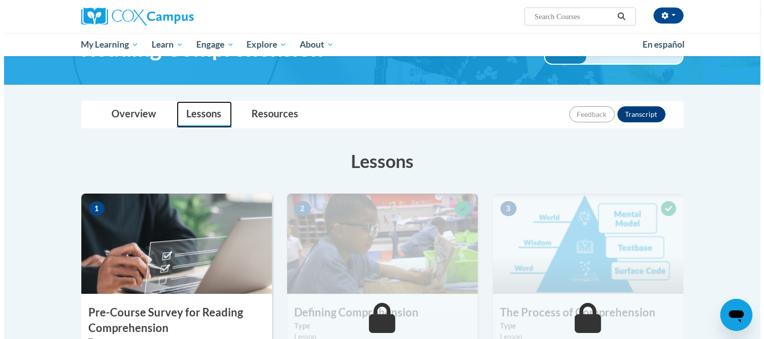
scroll to position [239, 0]
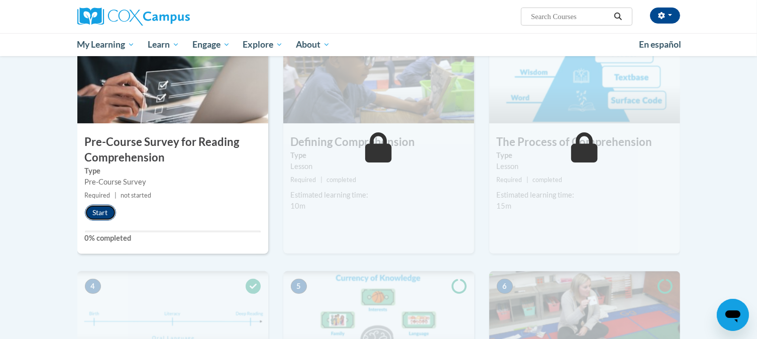
click at [106, 211] on button "Start" at bounding box center [100, 213] width 31 height 16
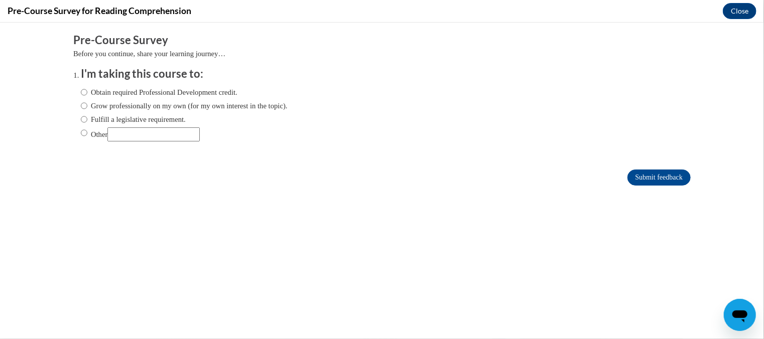
scroll to position [0, 0]
click at [81, 104] on input "Grow professionally on my own (for my own interest in the topic)." at bounding box center [84, 105] width 7 height 11
radio input "true"
click at [81, 91] on input "Obtain required Professional Development credit." at bounding box center [84, 91] width 7 height 11
radio input "true"
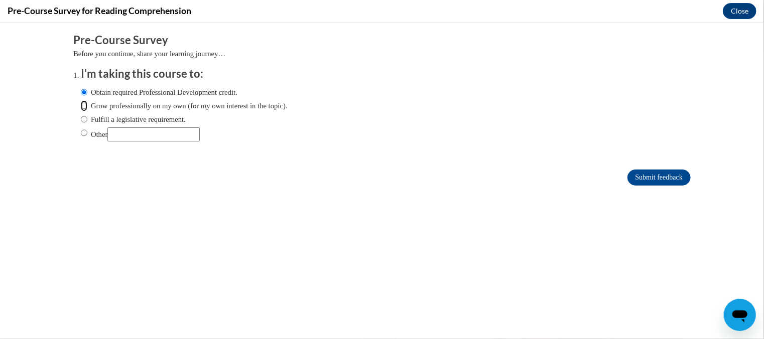
click at [81, 105] on input "Grow professionally on my own (for my own interest in the topic)." at bounding box center [84, 105] width 7 height 11
radio input "true"
click at [659, 178] on input "Submit feedback" at bounding box center [659, 177] width 63 height 16
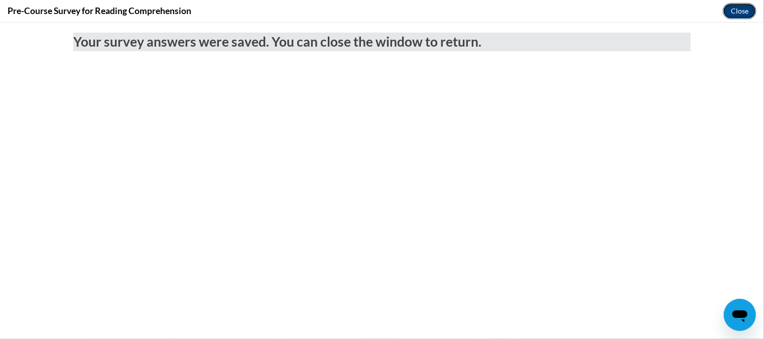
click at [735, 8] on button "Close" at bounding box center [740, 11] width 34 height 16
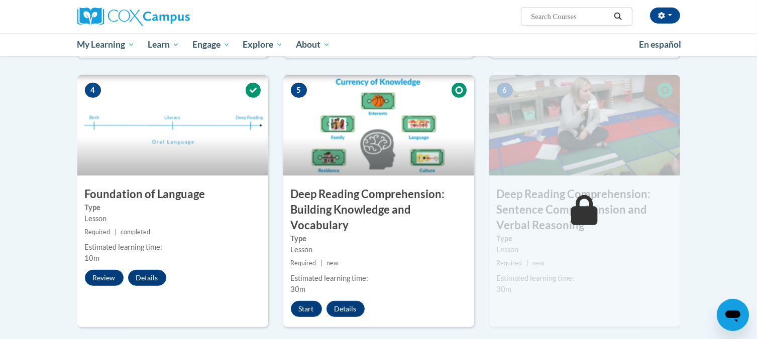
scroll to position [435, 0]
click at [301, 309] on button "Start" at bounding box center [306, 310] width 31 height 16
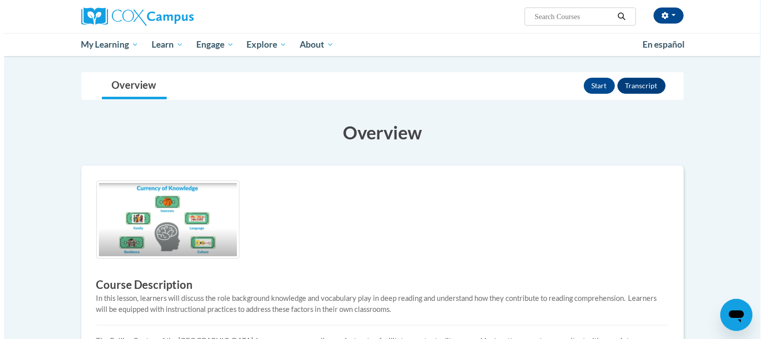
scroll to position [130, 0]
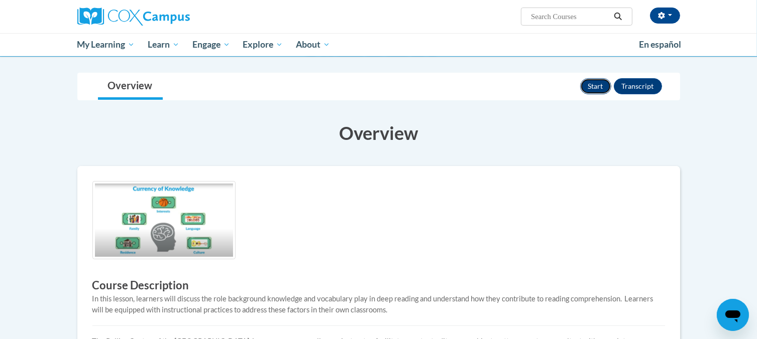
click at [598, 82] on button "Start" at bounding box center [595, 86] width 31 height 16
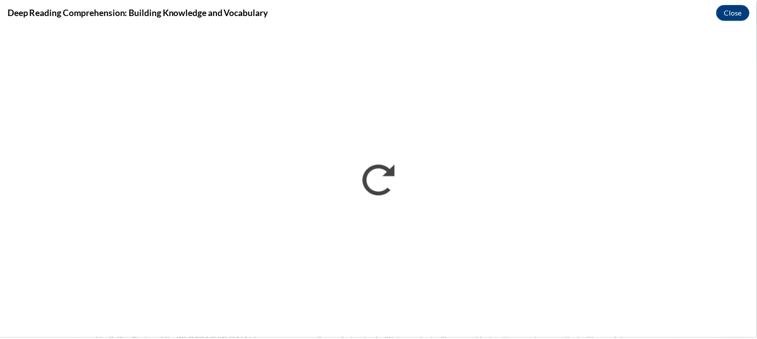
scroll to position [0, 0]
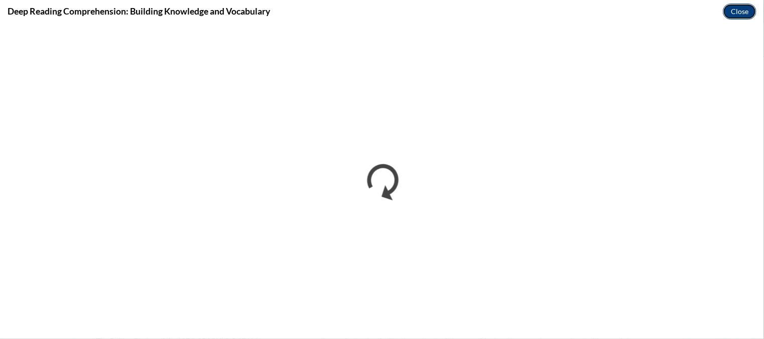
click at [741, 16] on button "Close" at bounding box center [740, 12] width 34 height 16
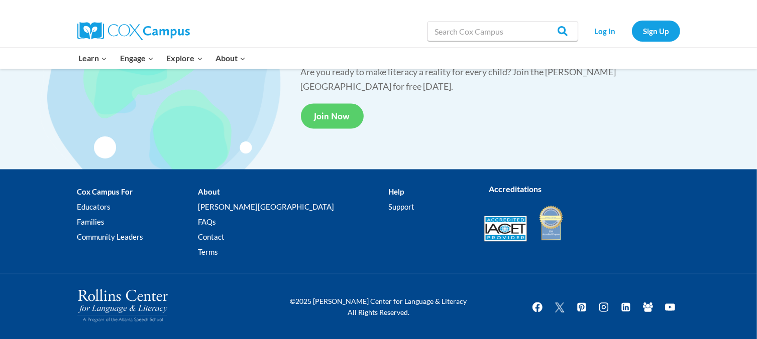
scroll to position [1912, 0]
click at [89, 203] on link "Educators" at bounding box center [137, 206] width 121 height 15
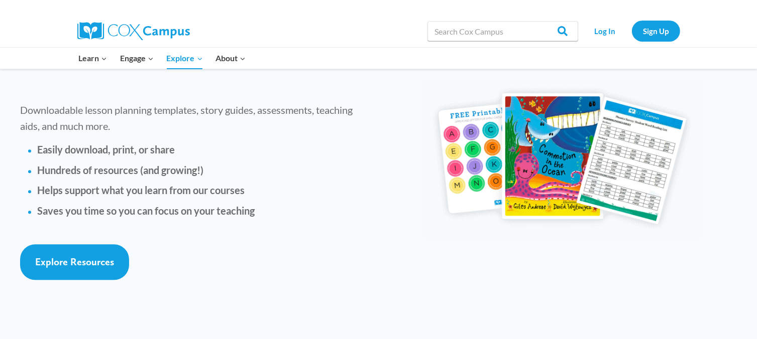
scroll to position [2166, 0]
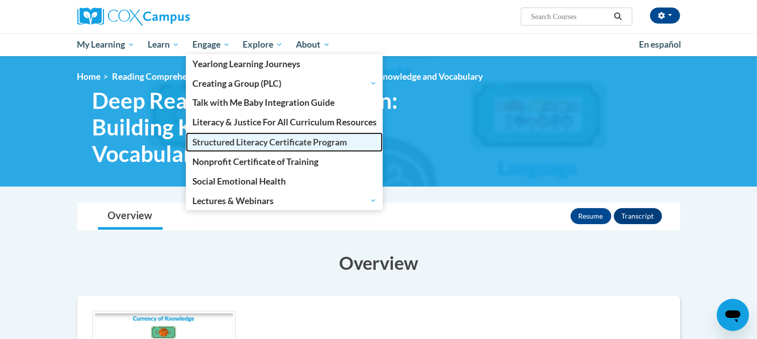
click at [227, 137] on span "Structured Literacy Certificate Program" at bounding box center [269, 142] width 155 height 11
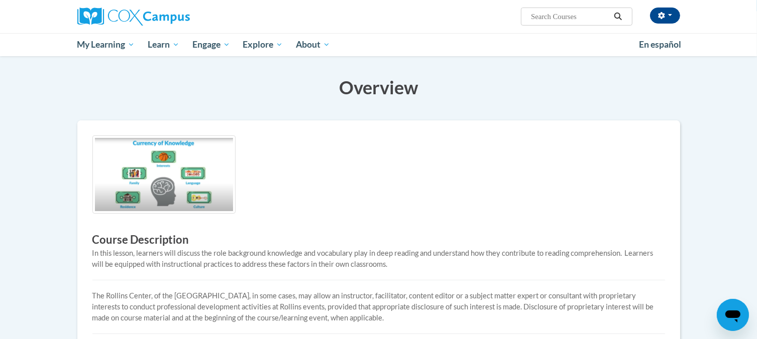
scroll to position [175, 0]
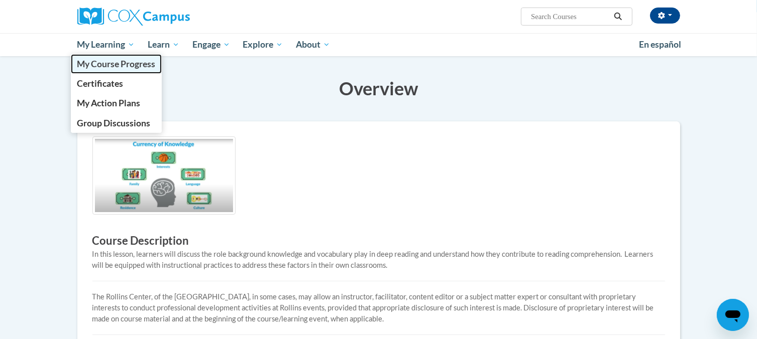
click at [121, 62] on span "My Course Progress" at bounding box center [116, 64] width 78 height 11
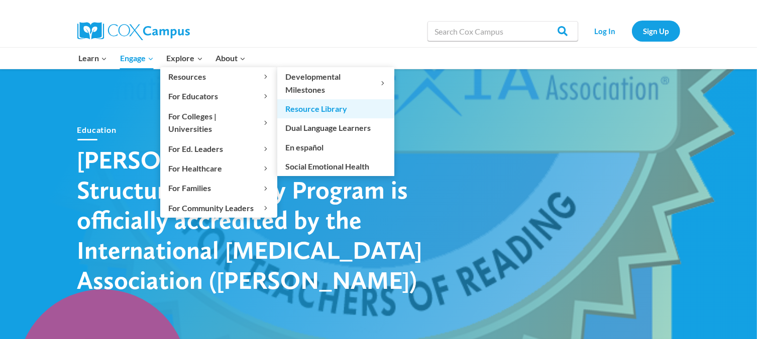
click at [305, 111] on link "Resource Library" at bounding box center [335, 108] width 117 height 19
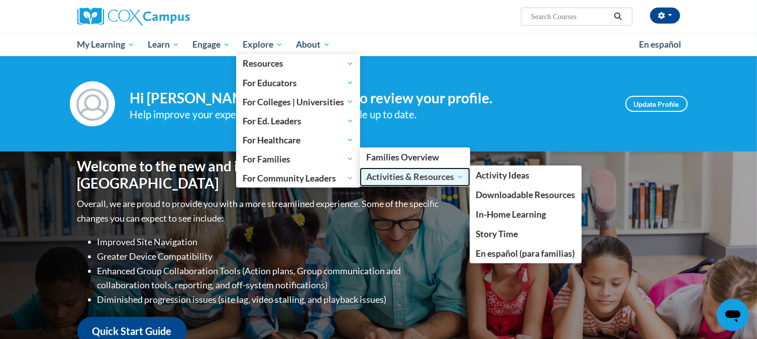
click at [399, 177] on span "Activities & Resources" at bounding box center [414, 177] width 97 height 12
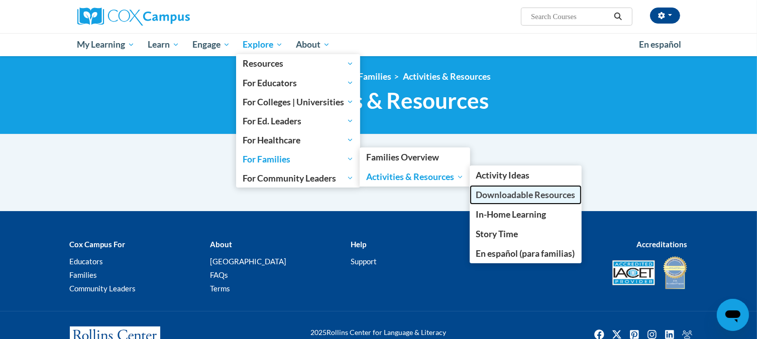
click at [529, 196] on span "Downloadable Resources" at bounding box center [524, 195] width 99 height 11
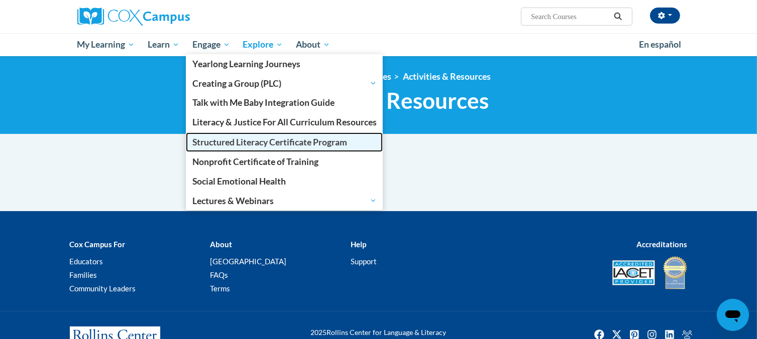
click at [243, 145] on span "Structured Literacy Certificate Program" at bounding box center [269, 142] width 155 height 11
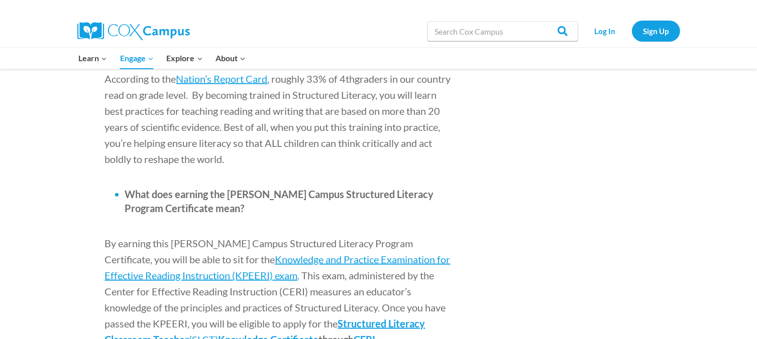
scroll to position [1170, 0]
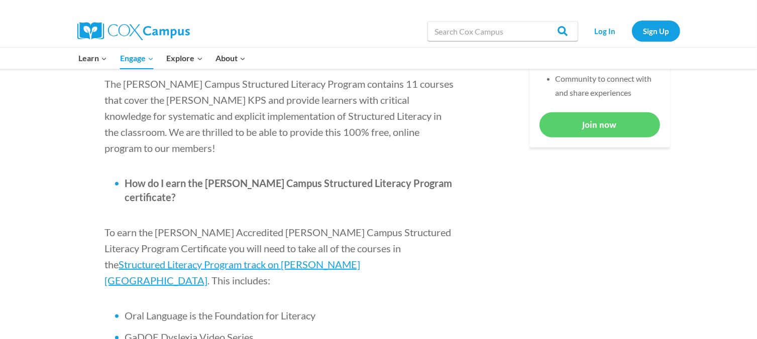
scroll to position [534, 0]
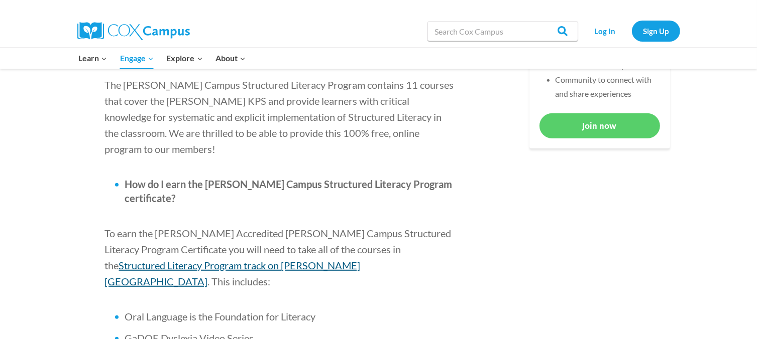
click at [361, 260] on span "Structured Literacy Program track on Cox Campus" at bounding box center [233, 274] width 256 height 28
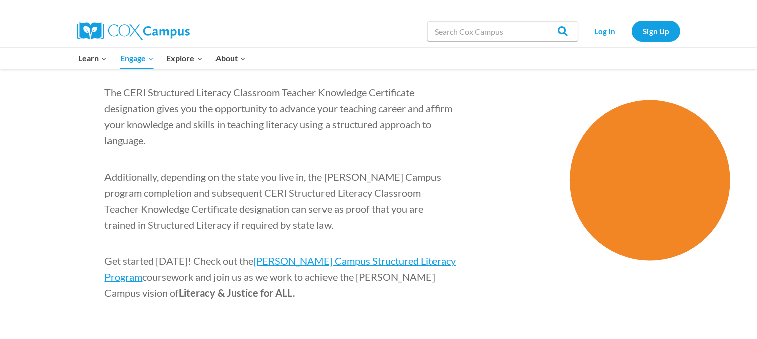
scroll to position [1552, 0]
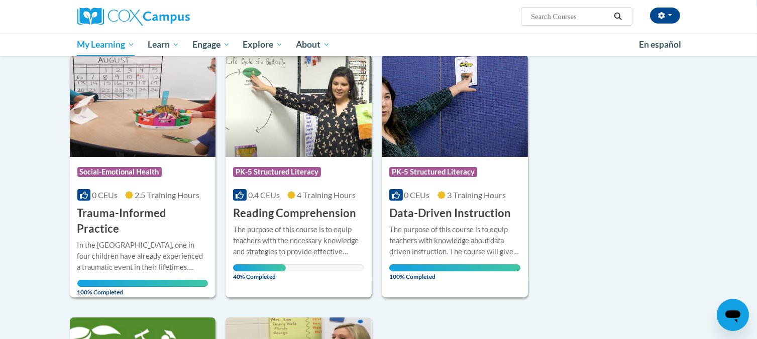
scroll to position [155, 0]
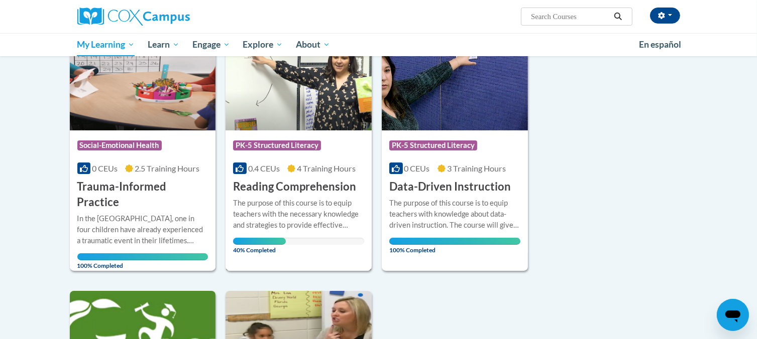
click at [297, 108] on img at bounding box center [298, 79] width 146 height 102
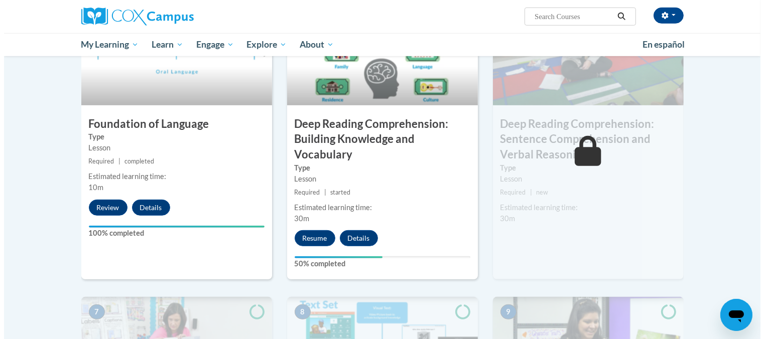
scroll to position [520, 0]
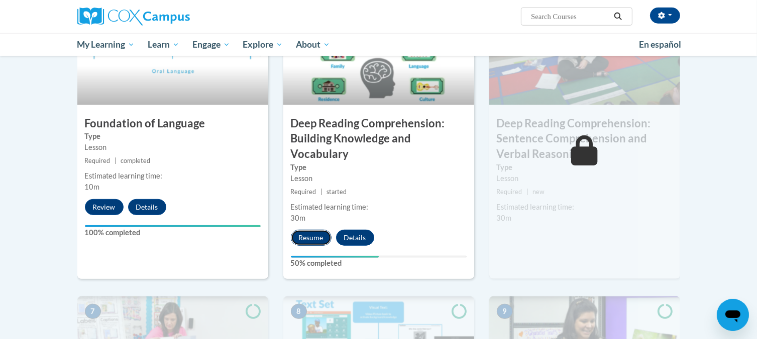
click at [305, 239] on button "Resume" at bounding box center [311, 238] width 41 height 16
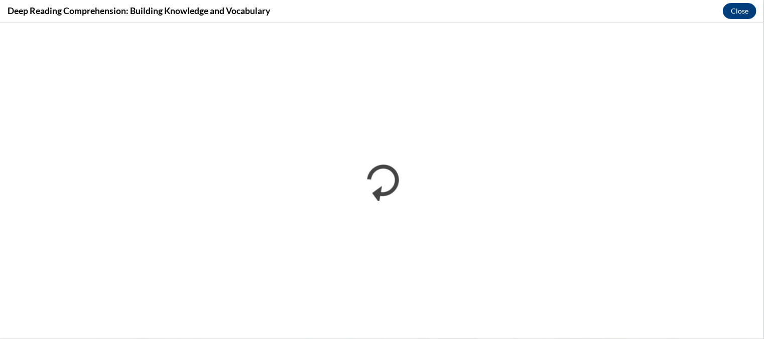
scroll to position [0, 0]
